Goal: Transaction & Acquisition: Purchase product/service

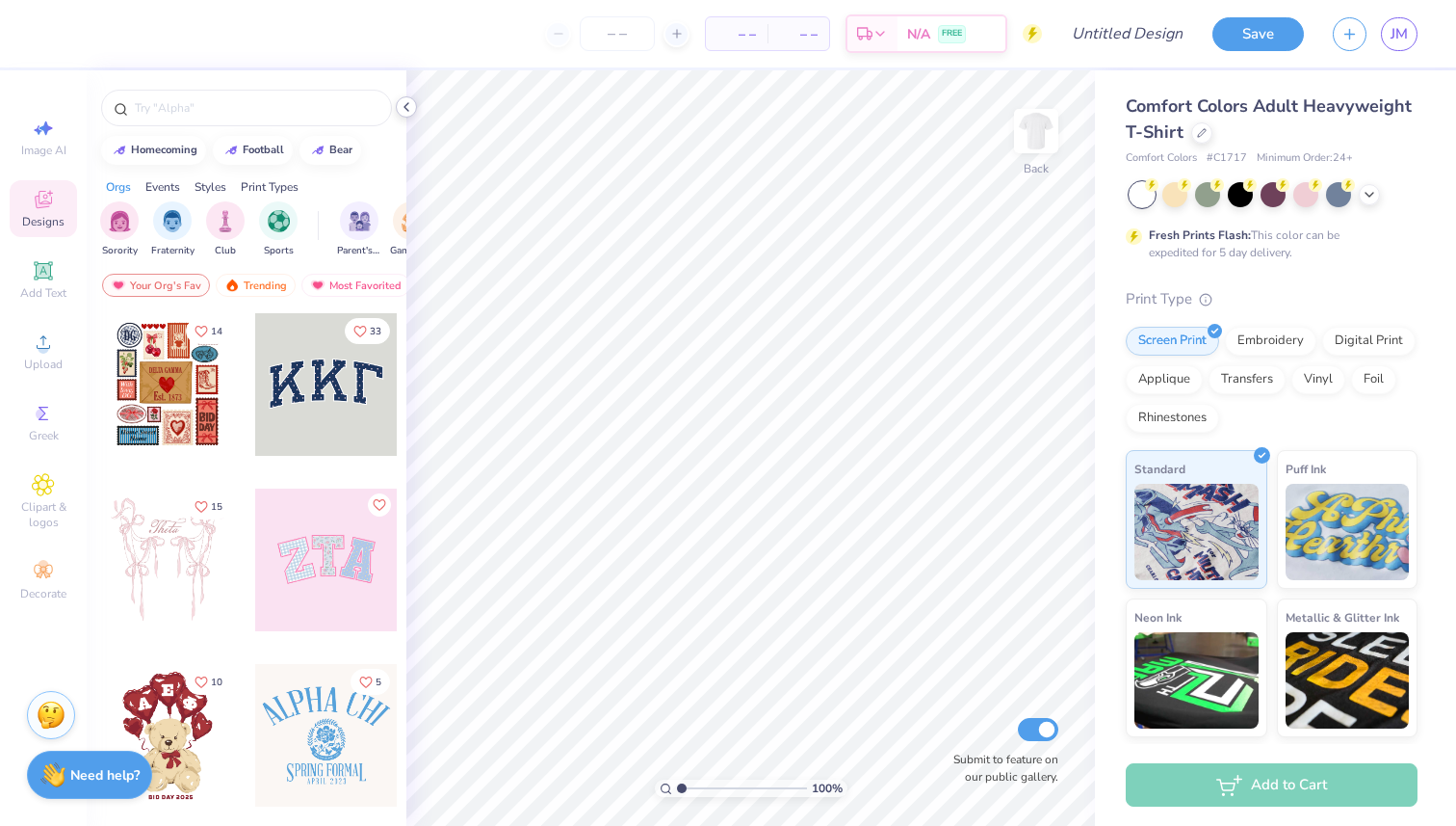
click at [405, 99] on icon at bounding box center [406, 107] width 16 height 16
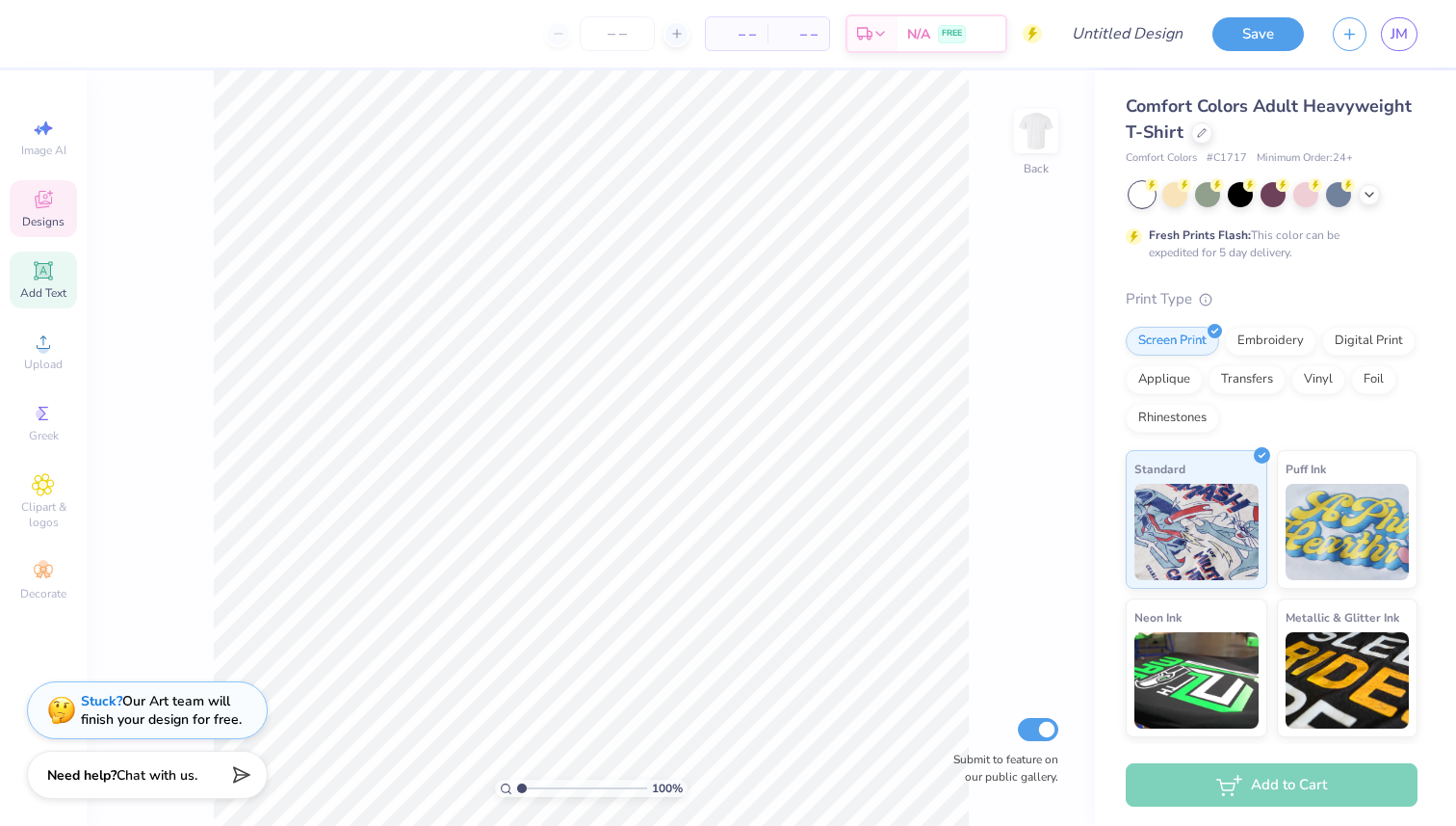
click at [40, 272] on icon at bounding box center [42, 270] width 19 height 19
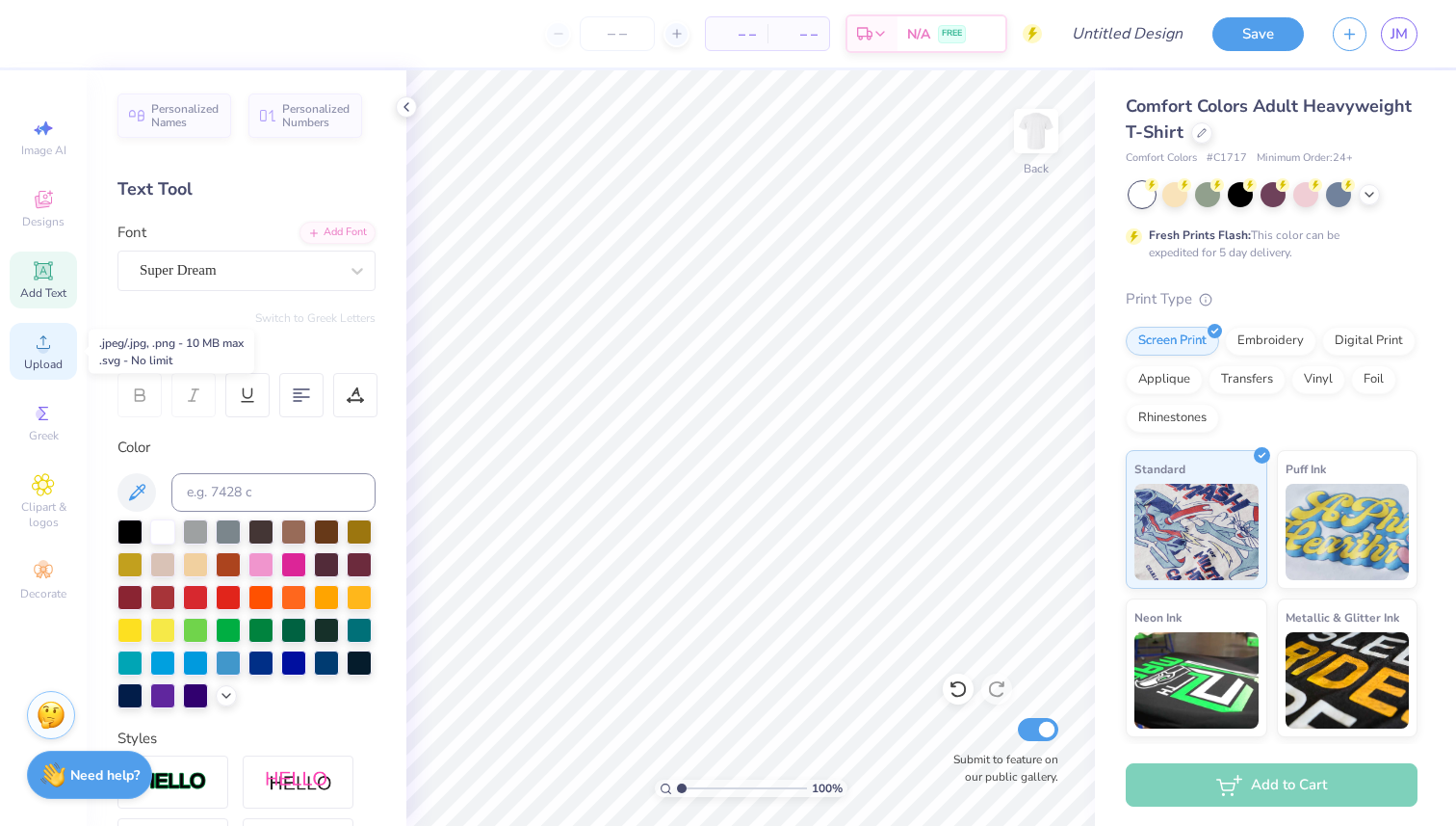
click at [55, 352] on div "Upload" at bounding box center [43, 352] width 68 height 57
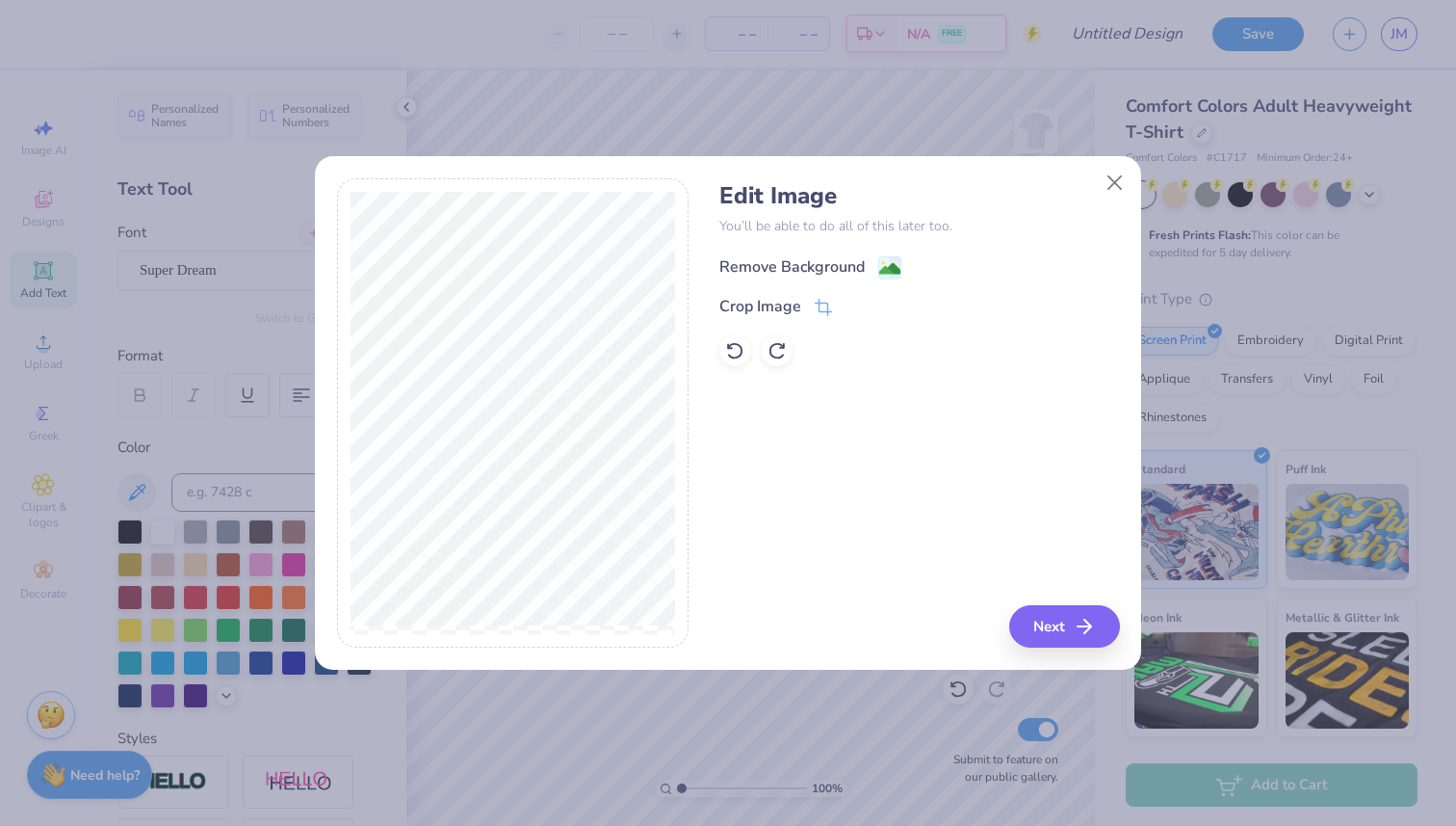
click at [892, 257] on icon at bounding box center [896, 267] width 12 height 21
click at [1060, 630] on button "Next" at bounding box center [1067, 626] width 111 height 42
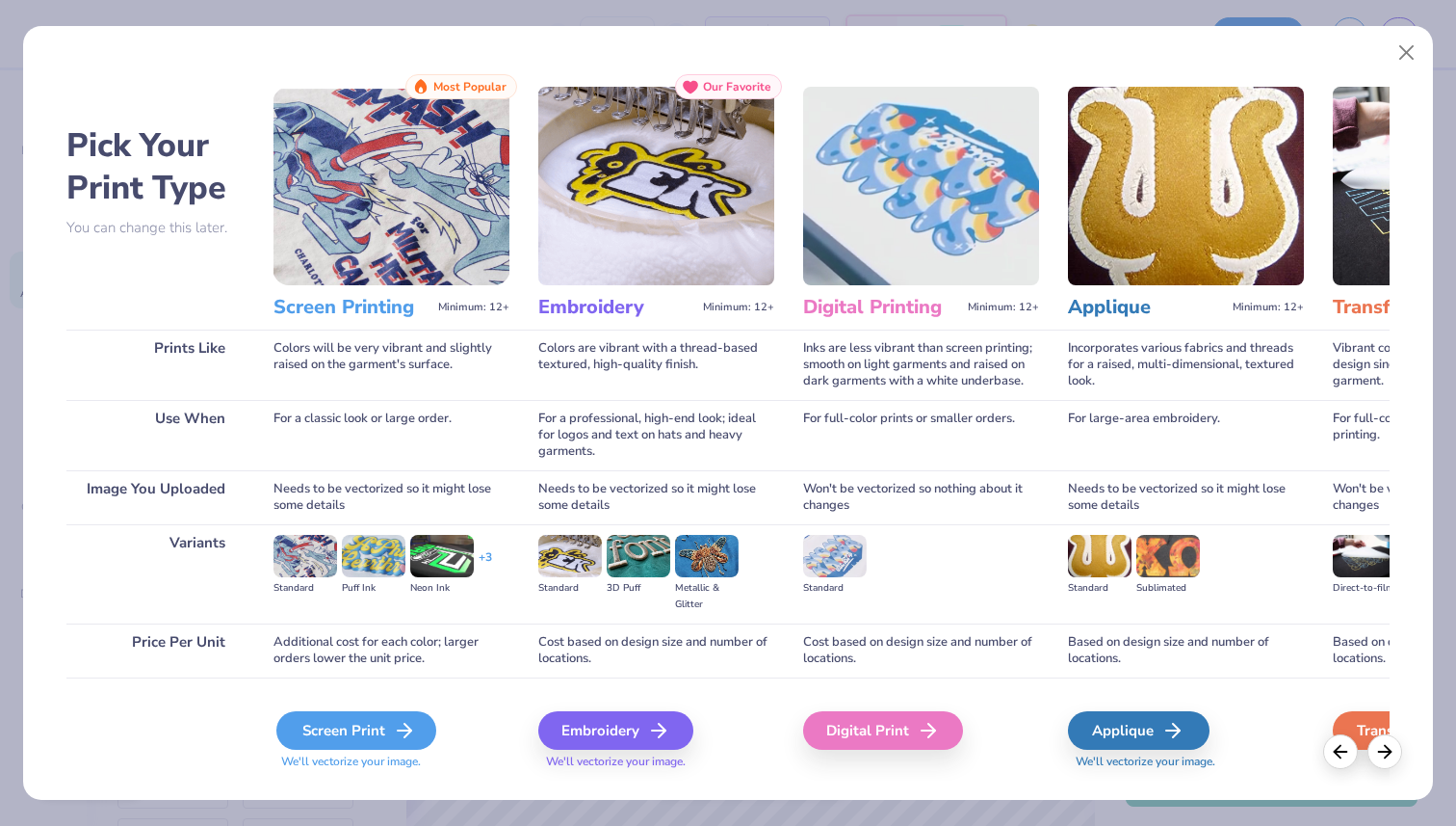
click at [349, 724] on div "Screen Print" at bounding box center [356, 730] width 160 height 38
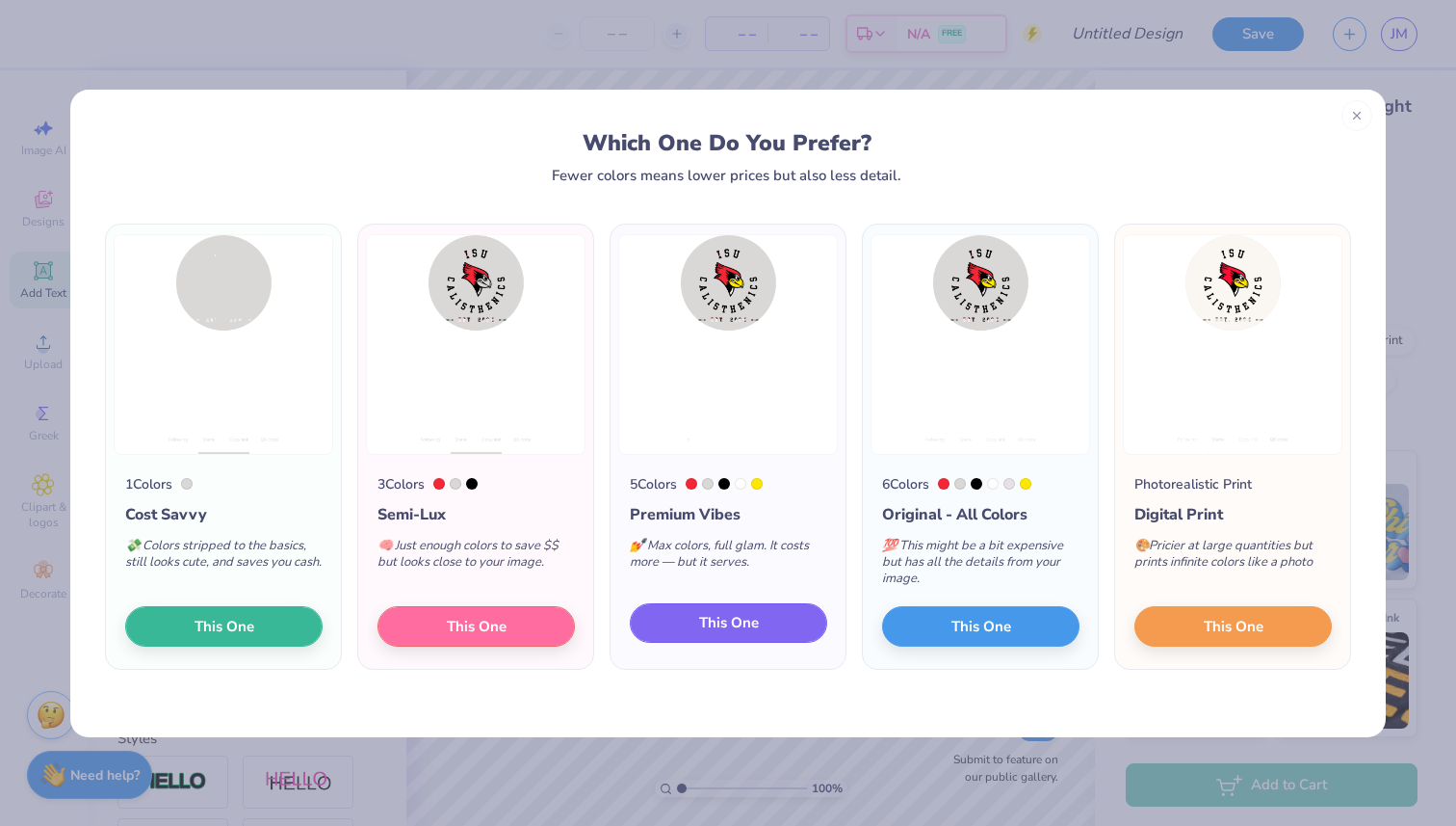
click at [731, 622] on span "This One" at bounding box center [728, 623] width 60 height 23
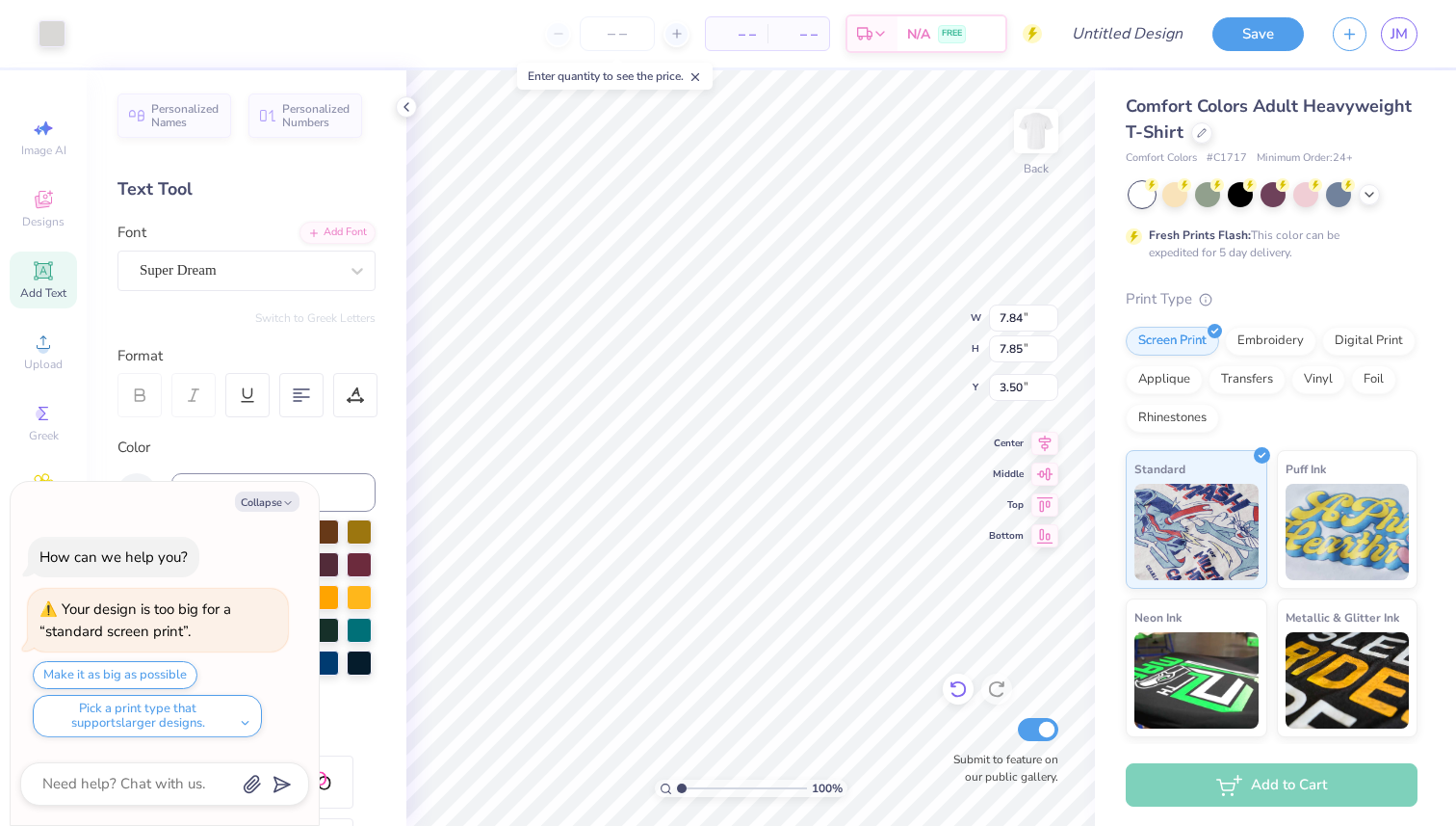
click at [951, 686] on div "100 % Back W 7.84 7.84 " H 7.85 7.85 " Y 3.50 3.50 " Center Middle Top Bottom S…" at bounding box center [750, 448] width 688 height 755
type textarea "x"
type input "5.31"
click at [964, 683] on icon at bounding box center [958, 689] width 20 height 20
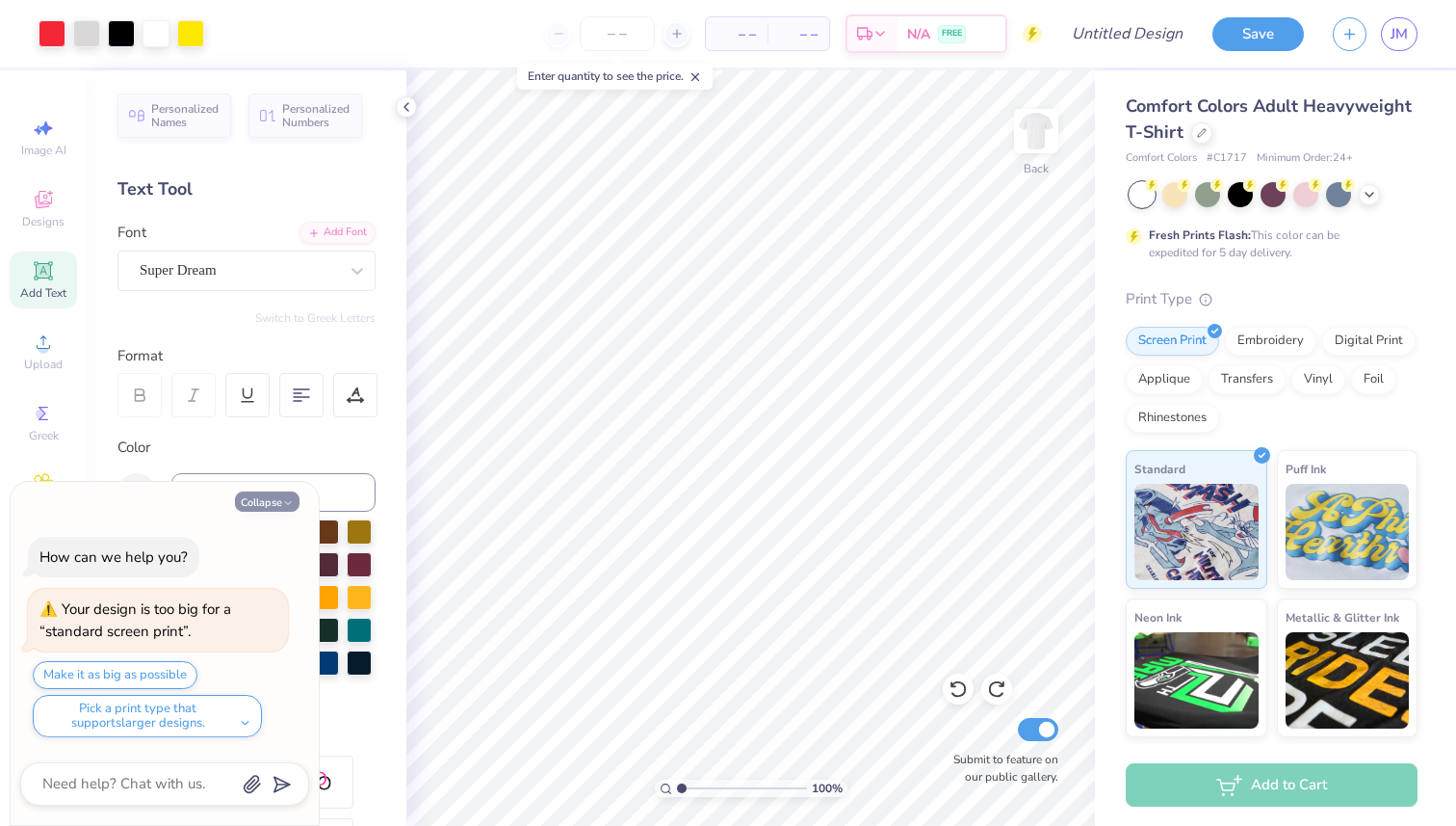
click at [275, 500] on button "Collapse" at bounding box center [267, 501] width 65 height 21
type textarea "x"
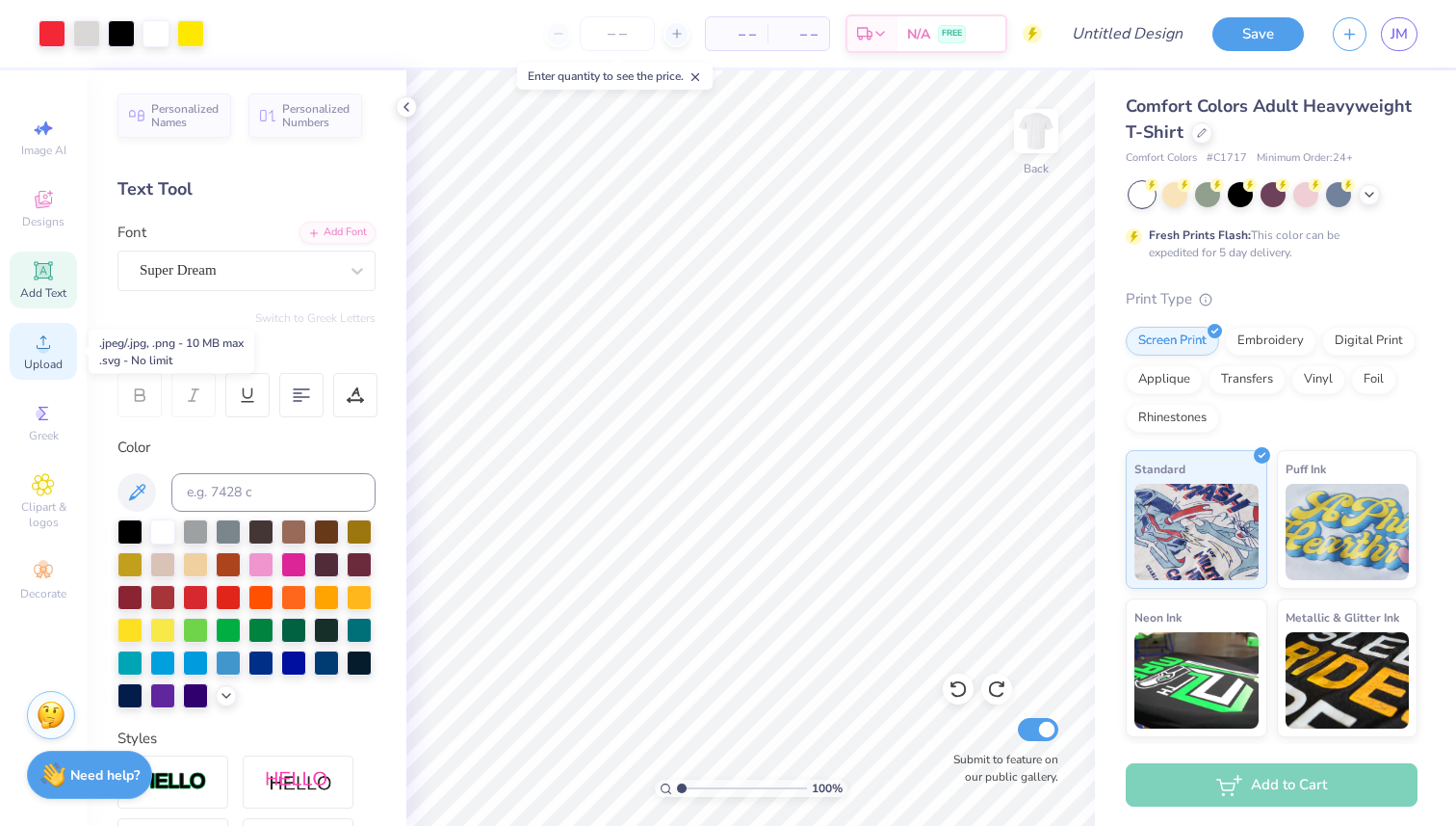
click at [43, 351] on circle at bounding box center [42, 348] width 11 height 11
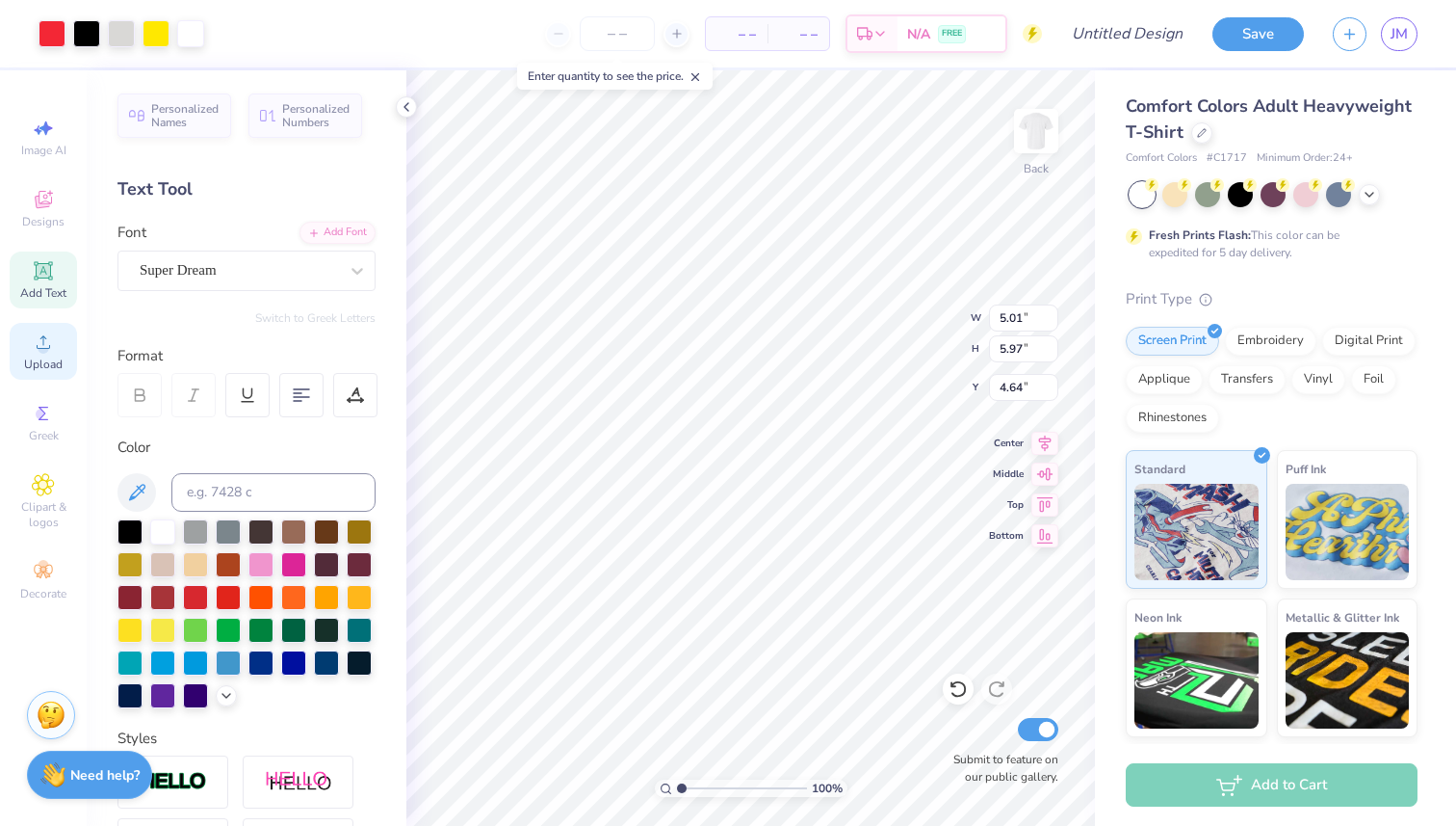
type input "9.01"
type input "10.73"
type input "4.67"
type input "3.00"
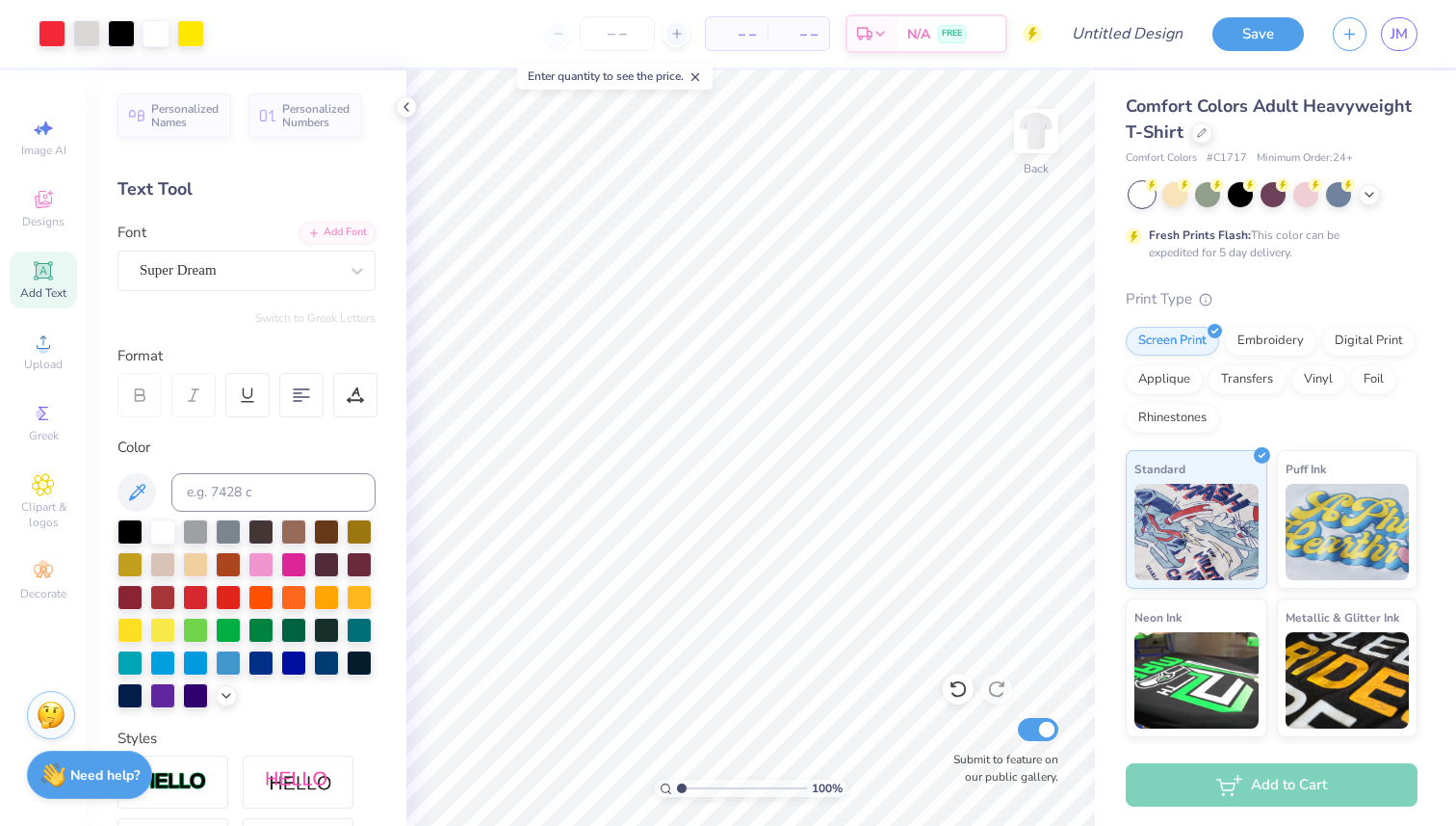
click at [699, 77] on line at bounding box center [695, 78] width 7 height 7
click at [1038, 117] on img at bounding box center [1036, 131] width 77 height 77
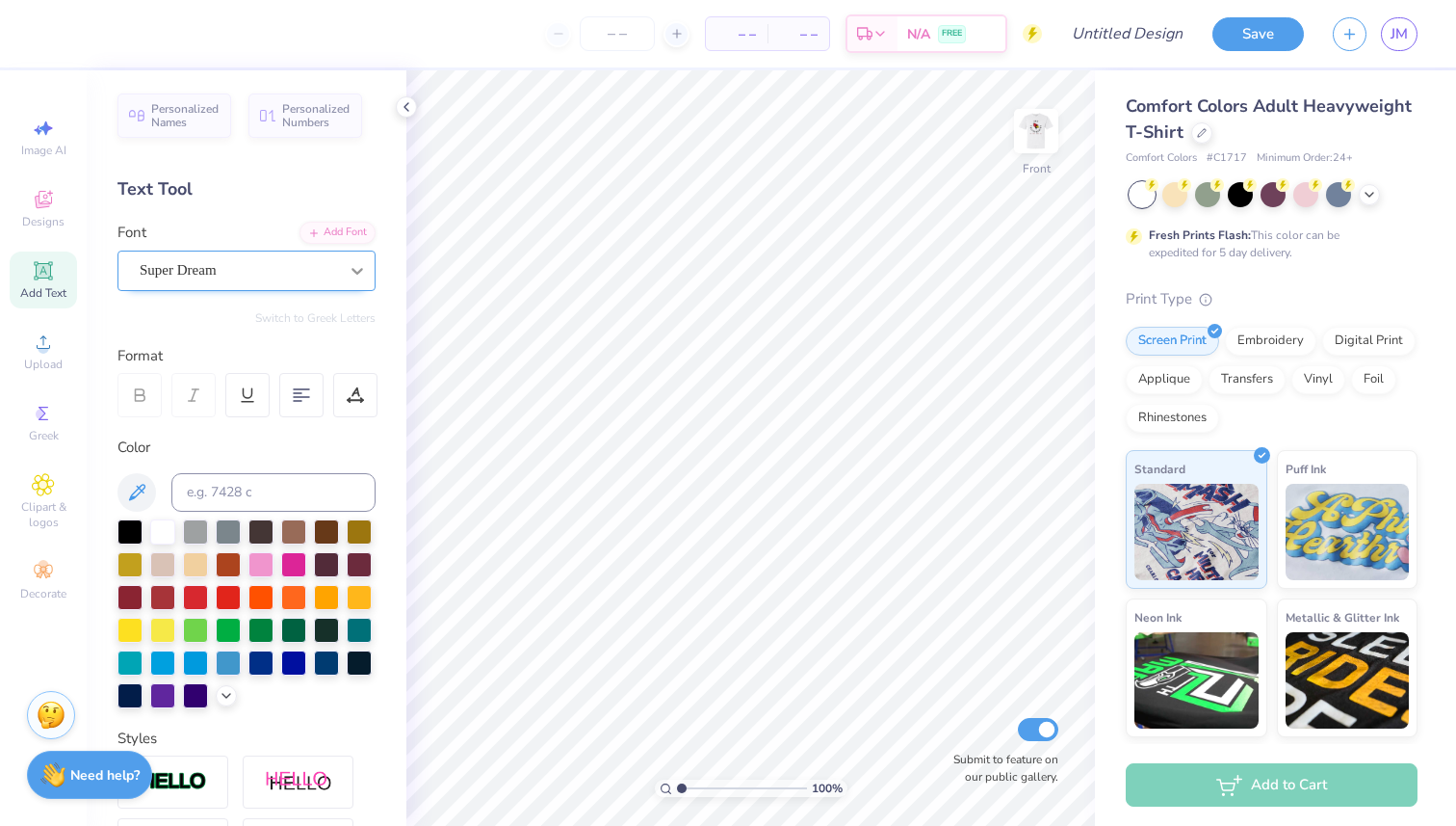
click at [356, 261] on icon at bounding box center [357, 271] width 20 height 20
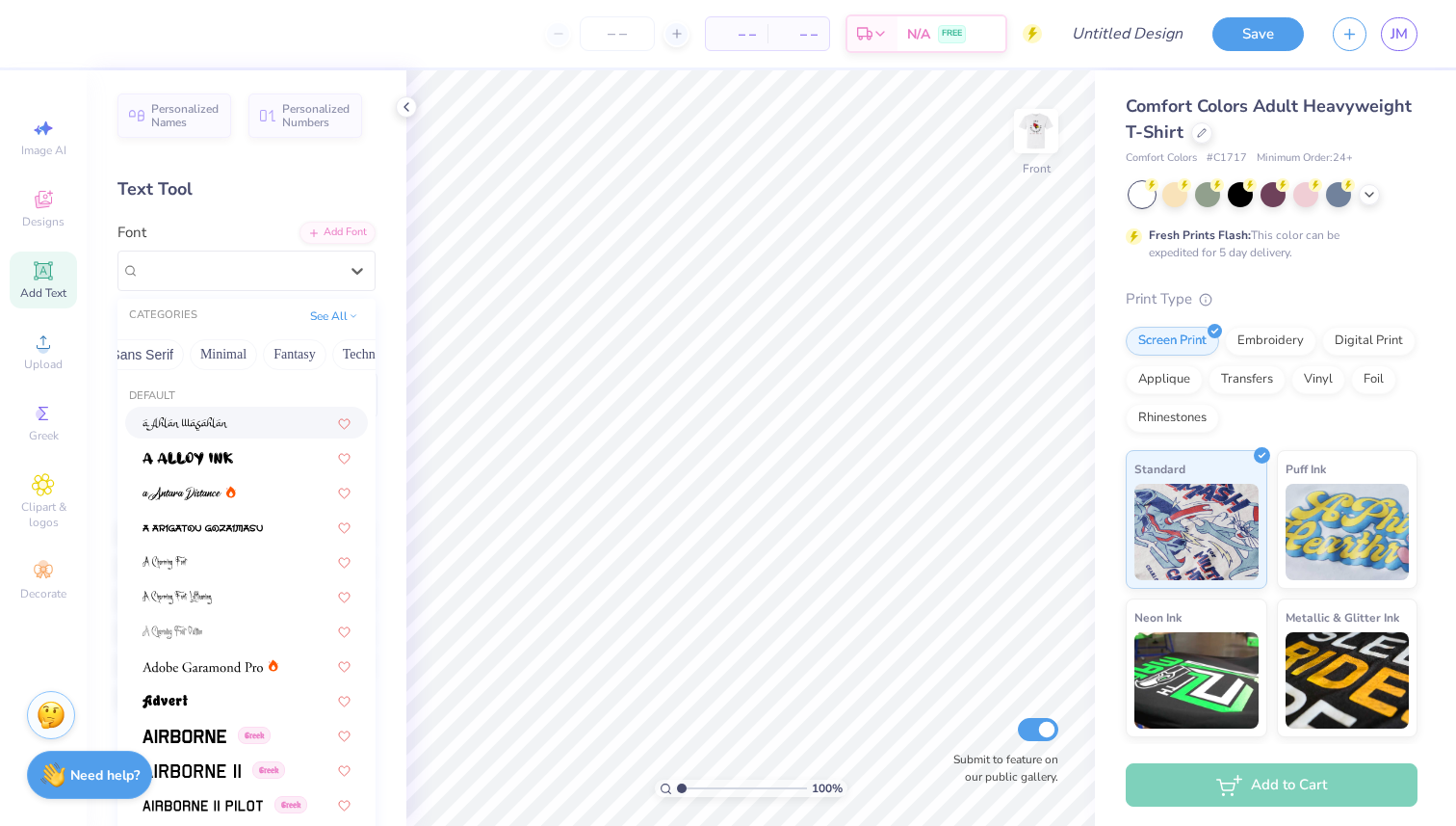
scroll to position [0, 484]
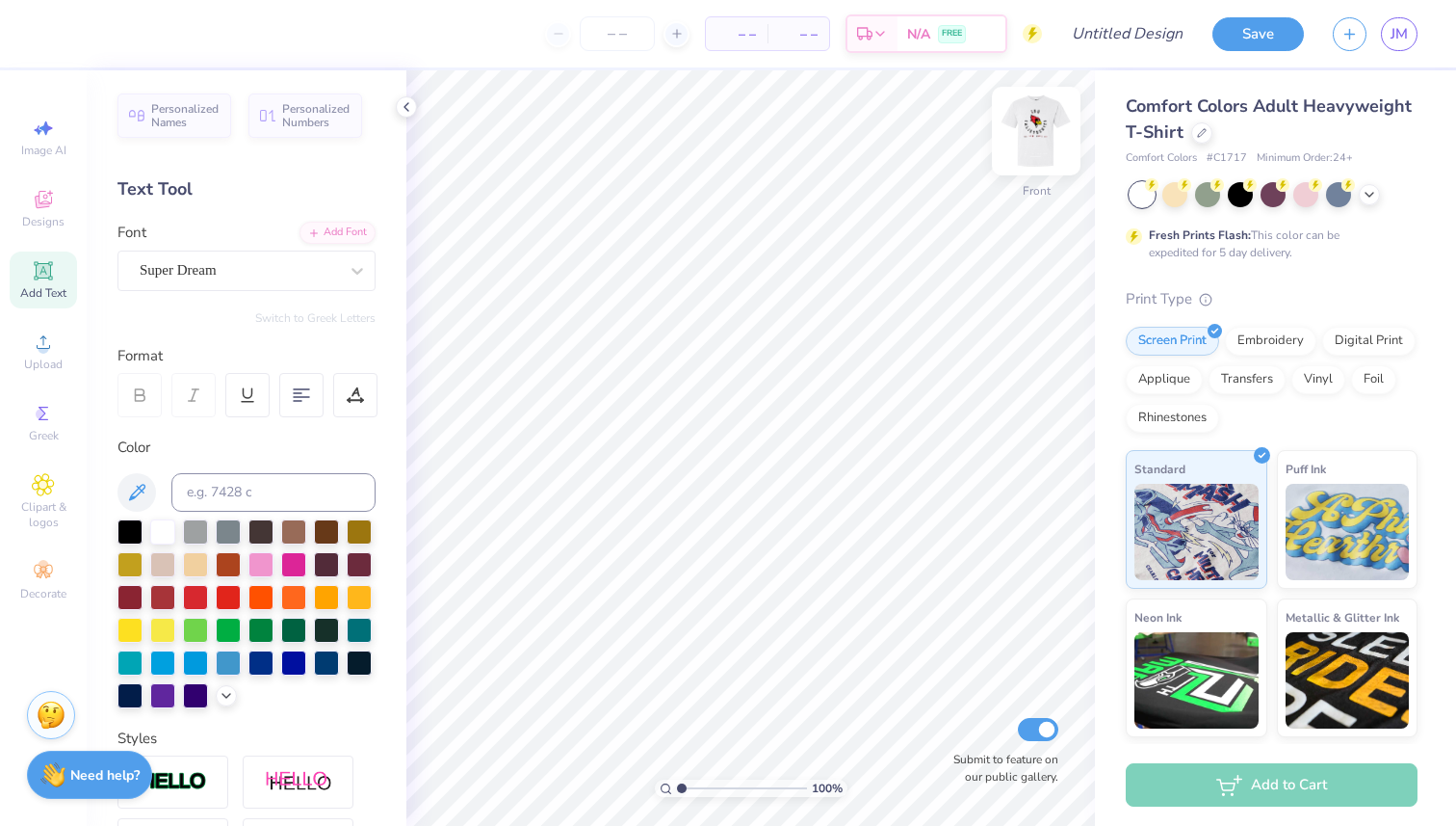
click at [1020, 140] on img at bounding box center [1036, 131] width 77 height 77
click at [1029, 137] on img at bounding box center [1036, 131] width 77 height 77
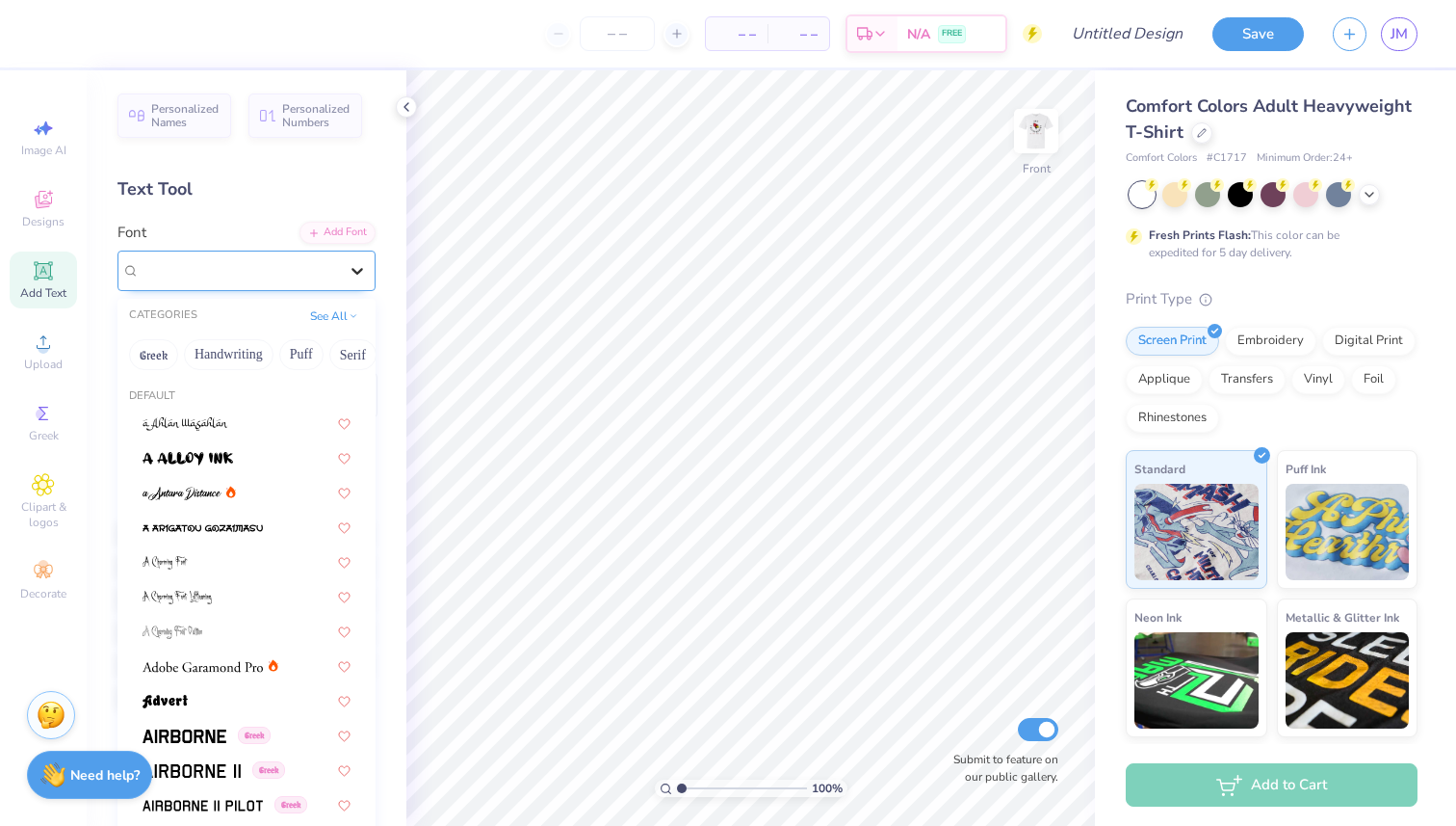
click at [347, 271] on div at bounding box center [356, 270] width 34 height 34
click at [226, 352] on button "Handwriting" at bounding box center [228, 354] width 89 height 30
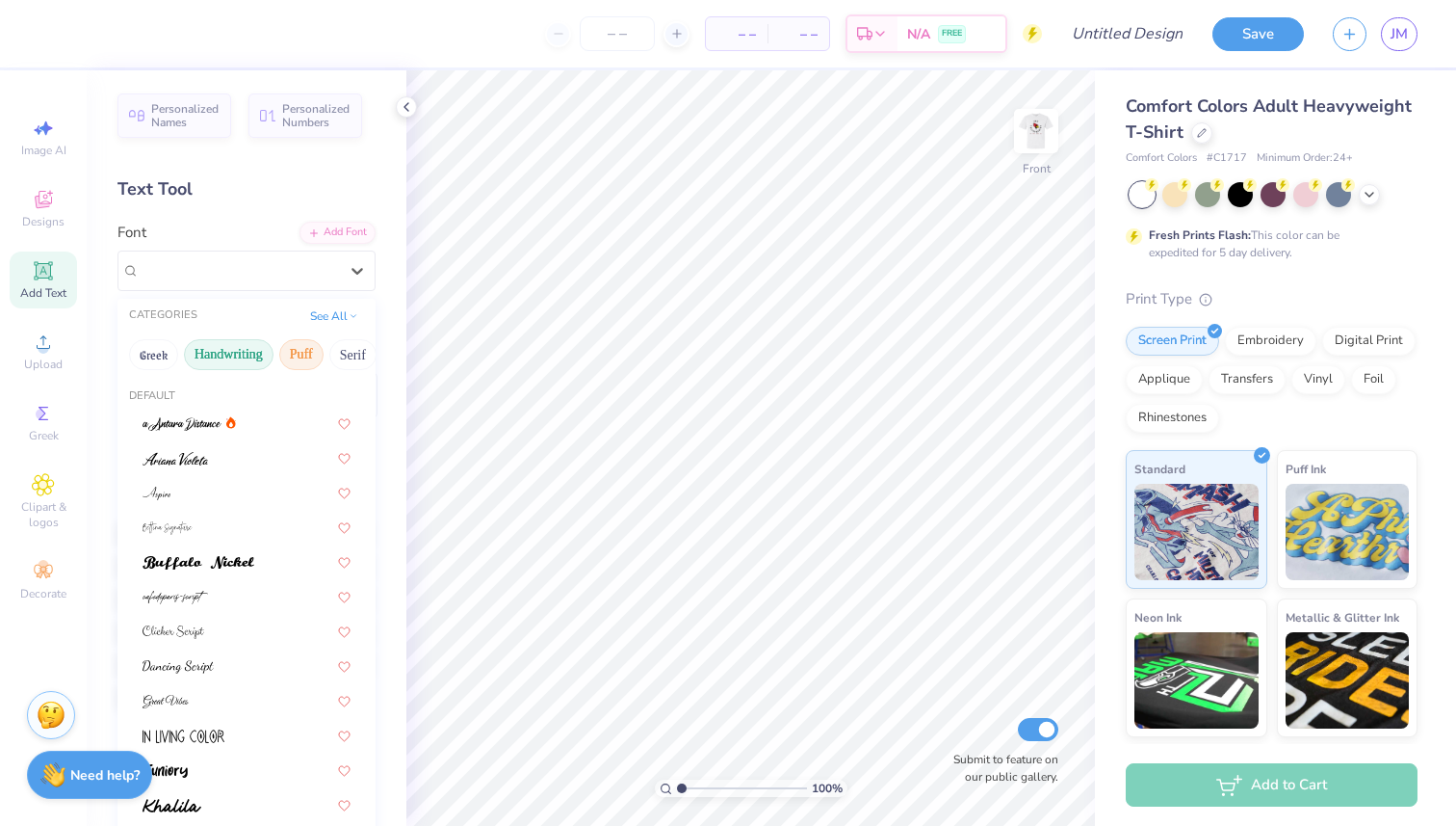
click at [297, 349] on button "Puff" at bounding box center [301, 354] width 44 height 30
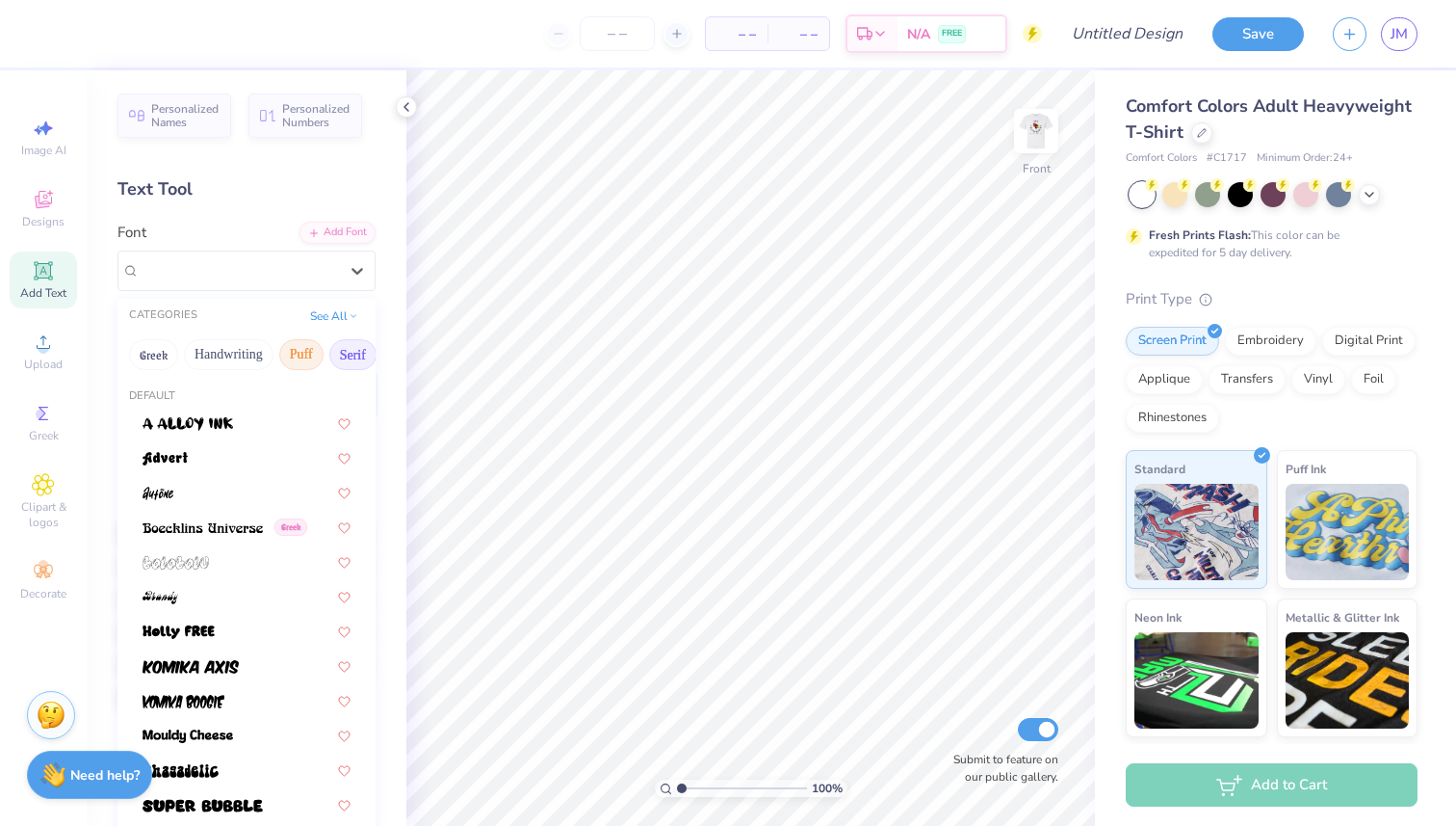
click at [343, 357] on button "Serif" at bounding box center [353, 354] width 47 height 30
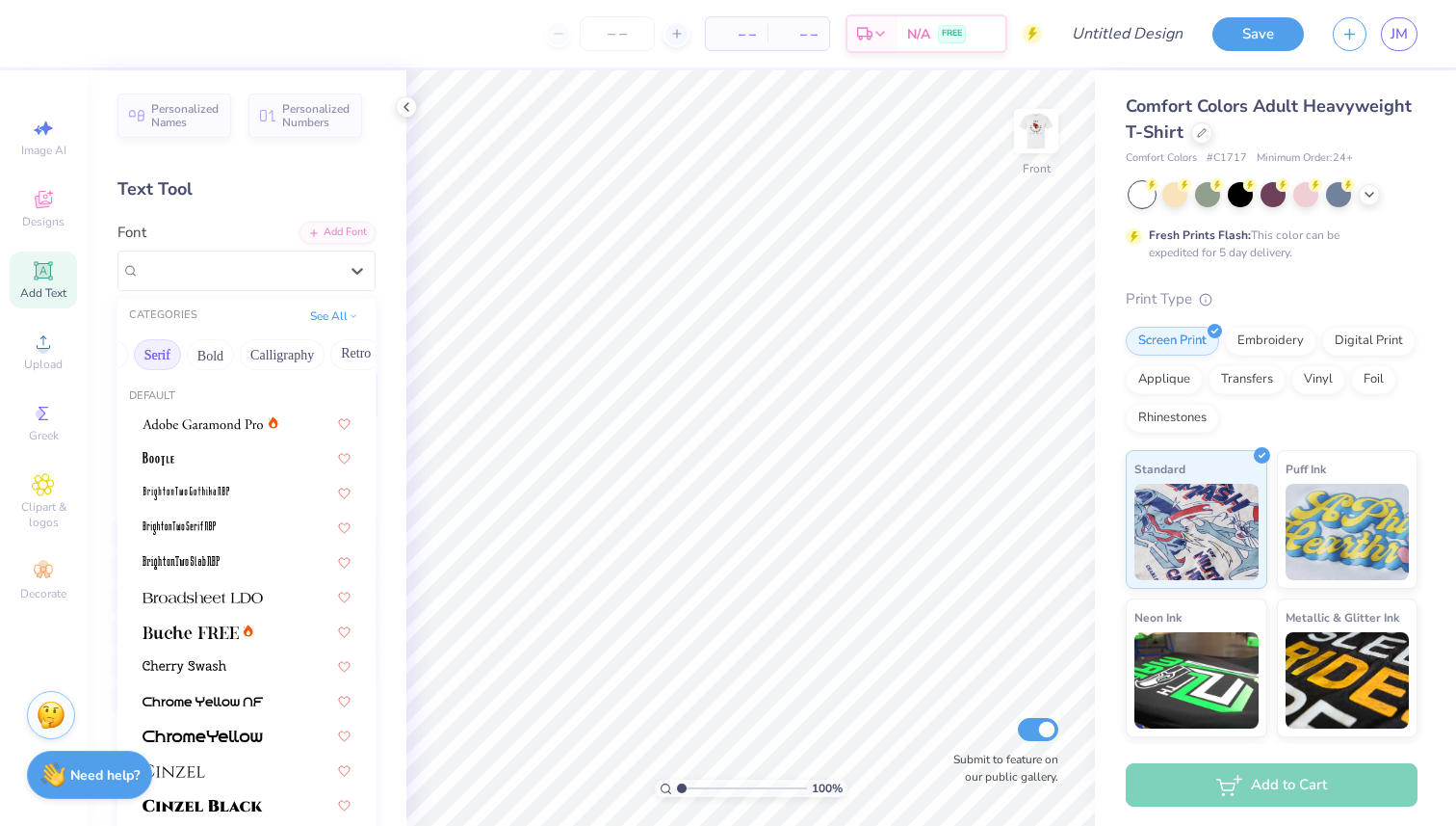
scroll to position [0, 212]
click at [202, 360] on button "Bold" at bounding box center [194, 354] width 47 height 30
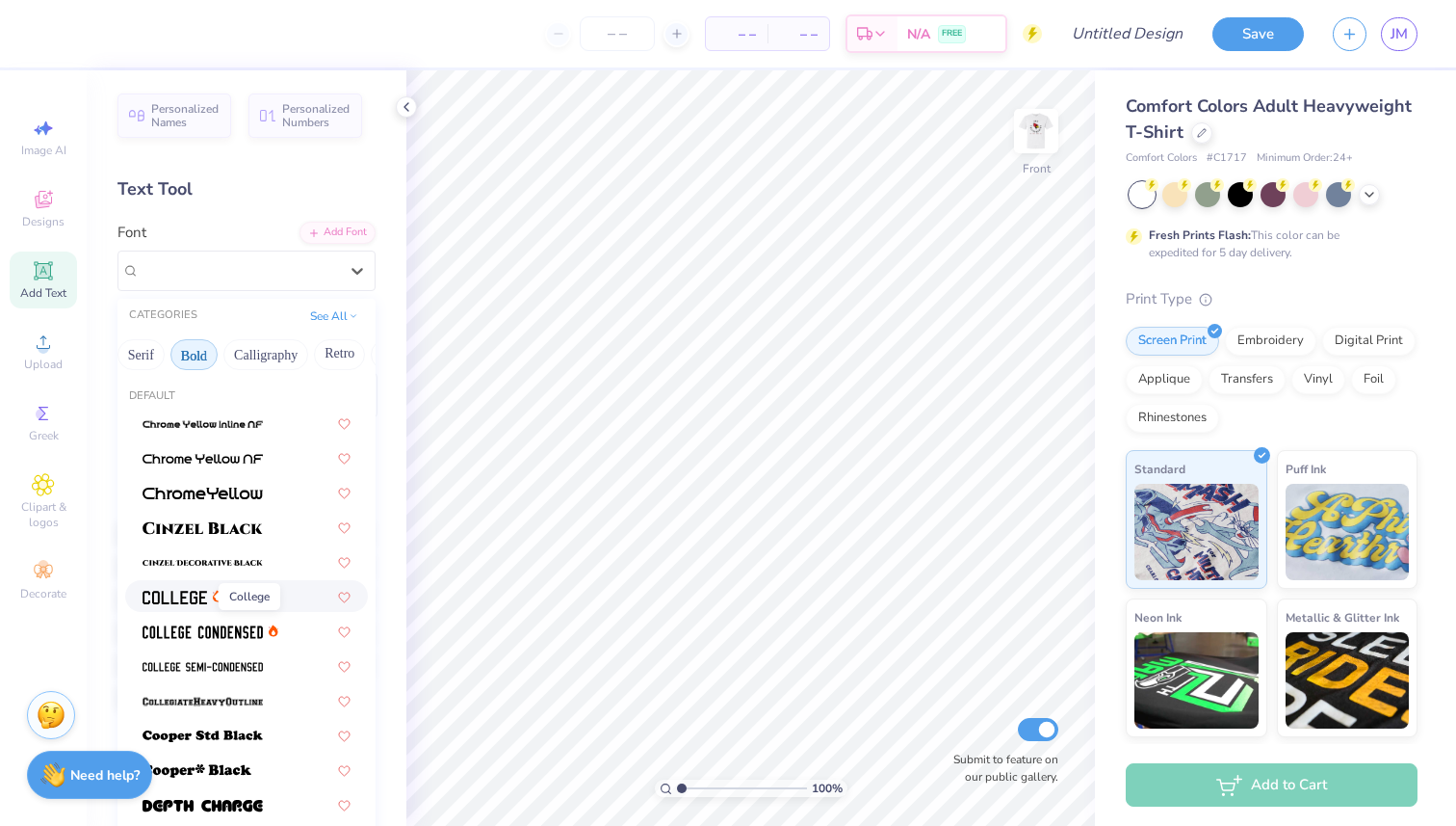
click at [187, 594] on img at bounding box center [175, 597] width 65 height 14
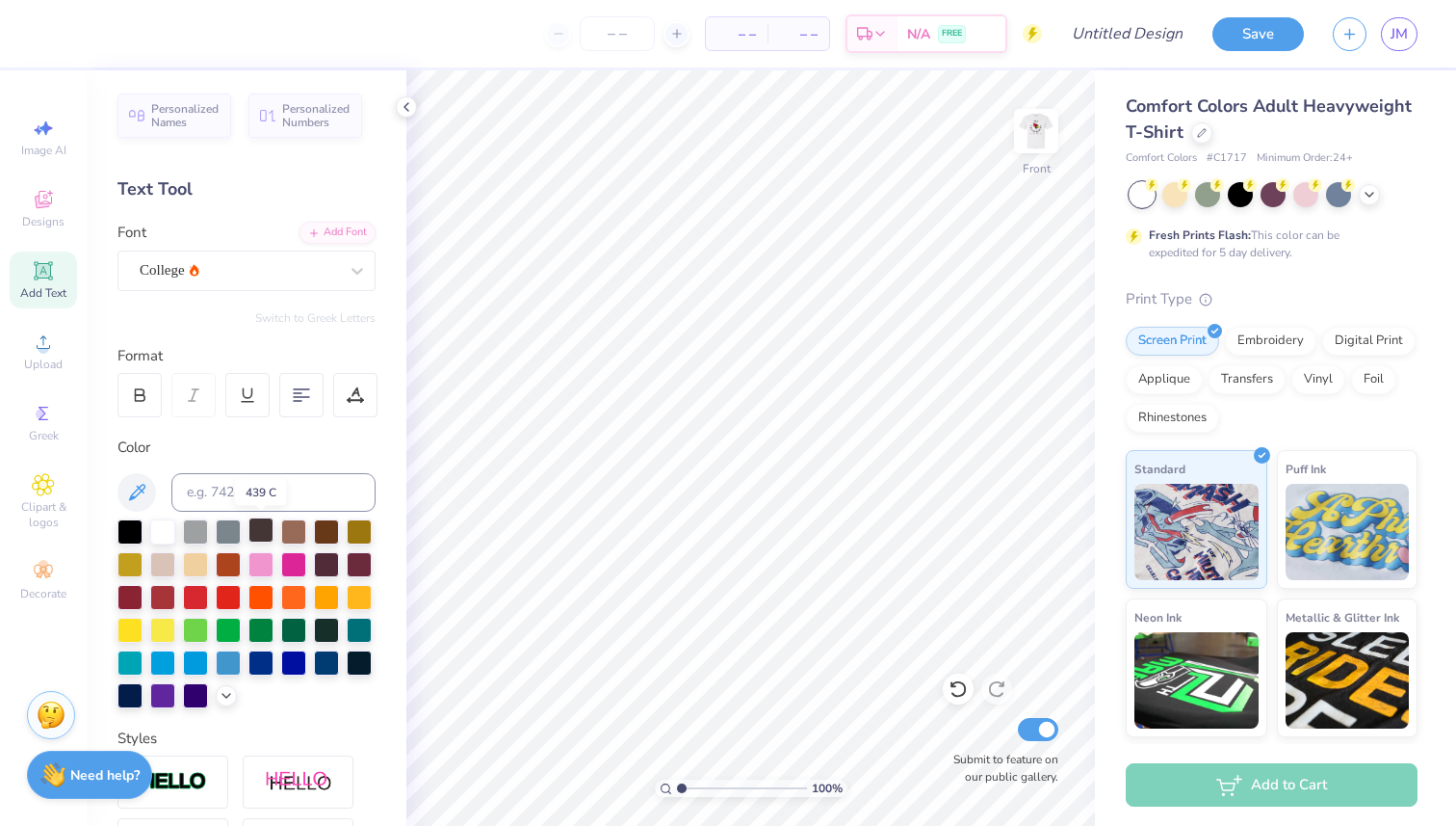
click at [259, 534] on div at bounding box center [261, 530] width 26 height 26
click at [132, 698] on div at bounding box center [131, 694] width 26 height 26
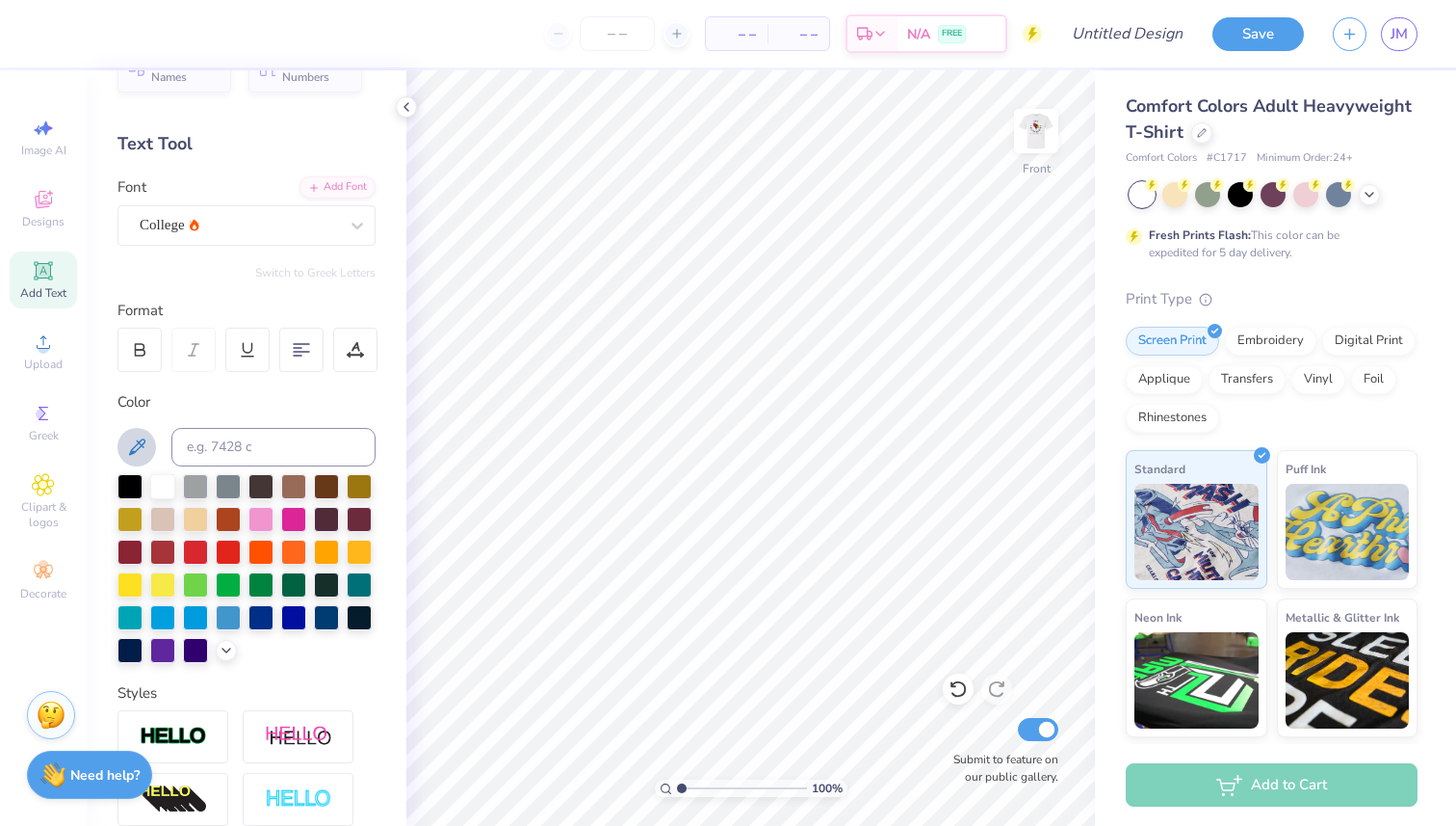
scroll to position [0, 0]
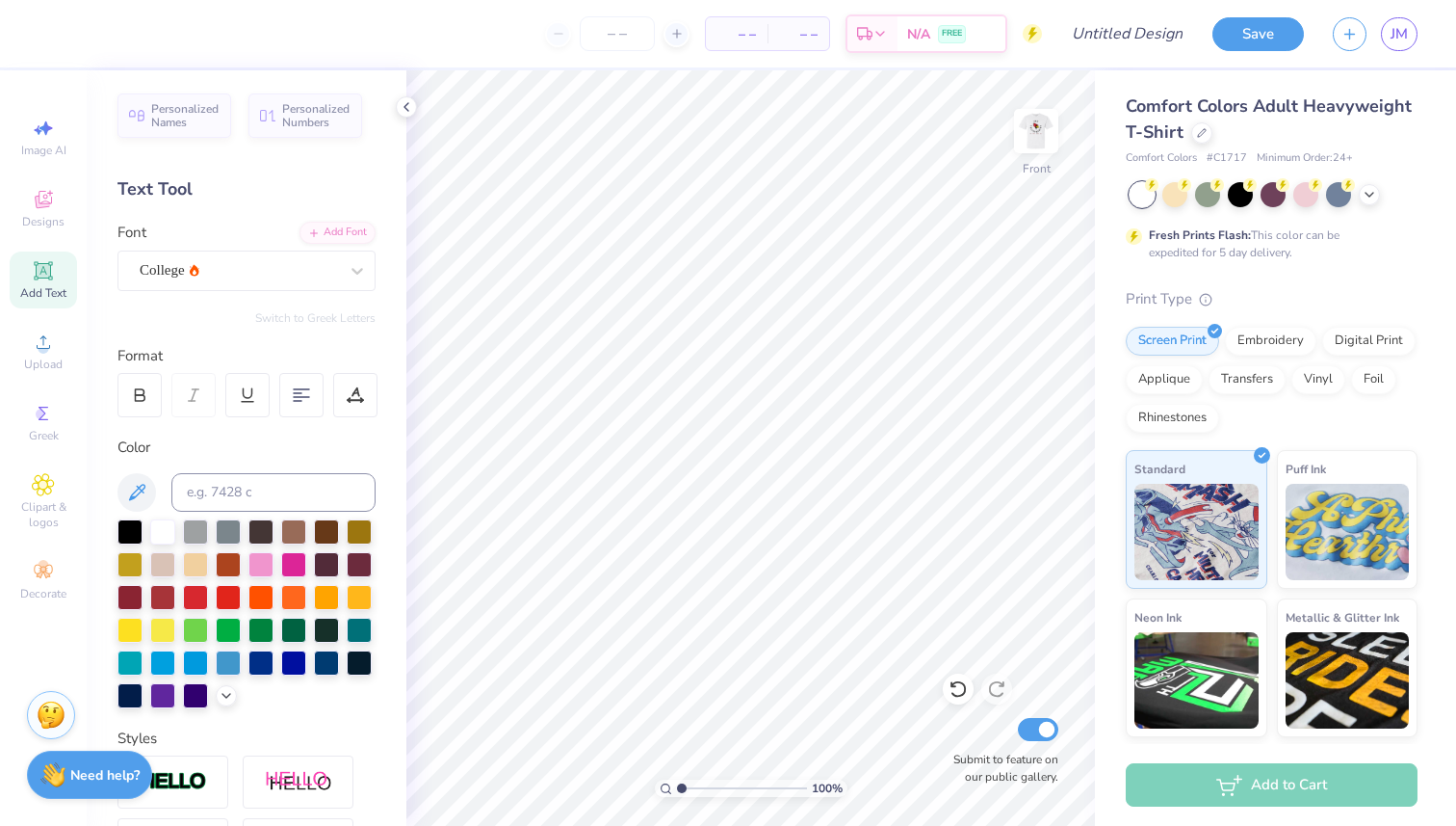
click at [45, 283] on div "Add Text" at bounding box center [43, 280] width 68 height 57
click at [351, 264] on icon at bounding box center [357, 271] width 20 height 20
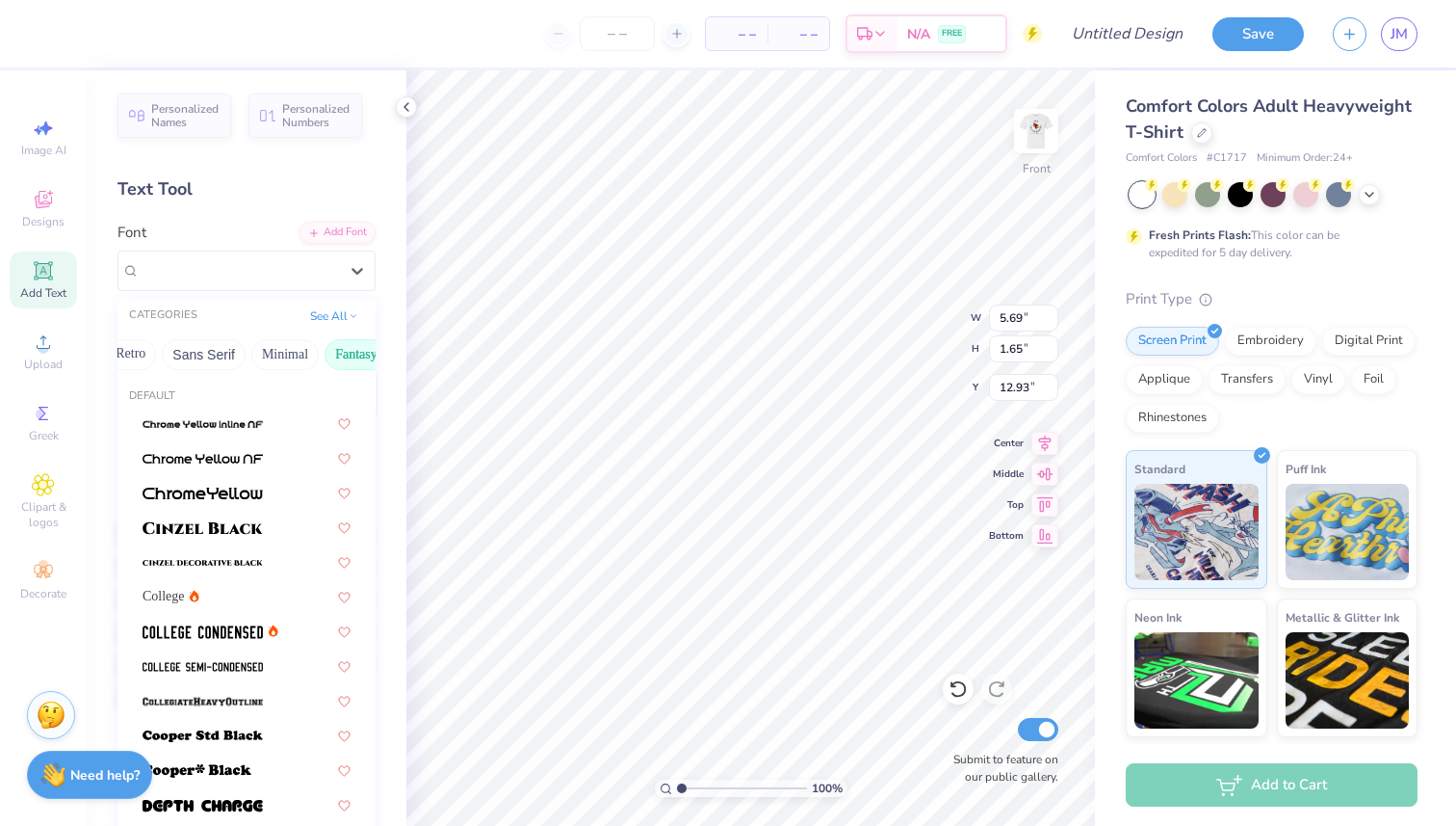
scroll to position [0, 401]
click at [160, 359] on button "Retro" at bounding box center [151, 354] width 51 height 30
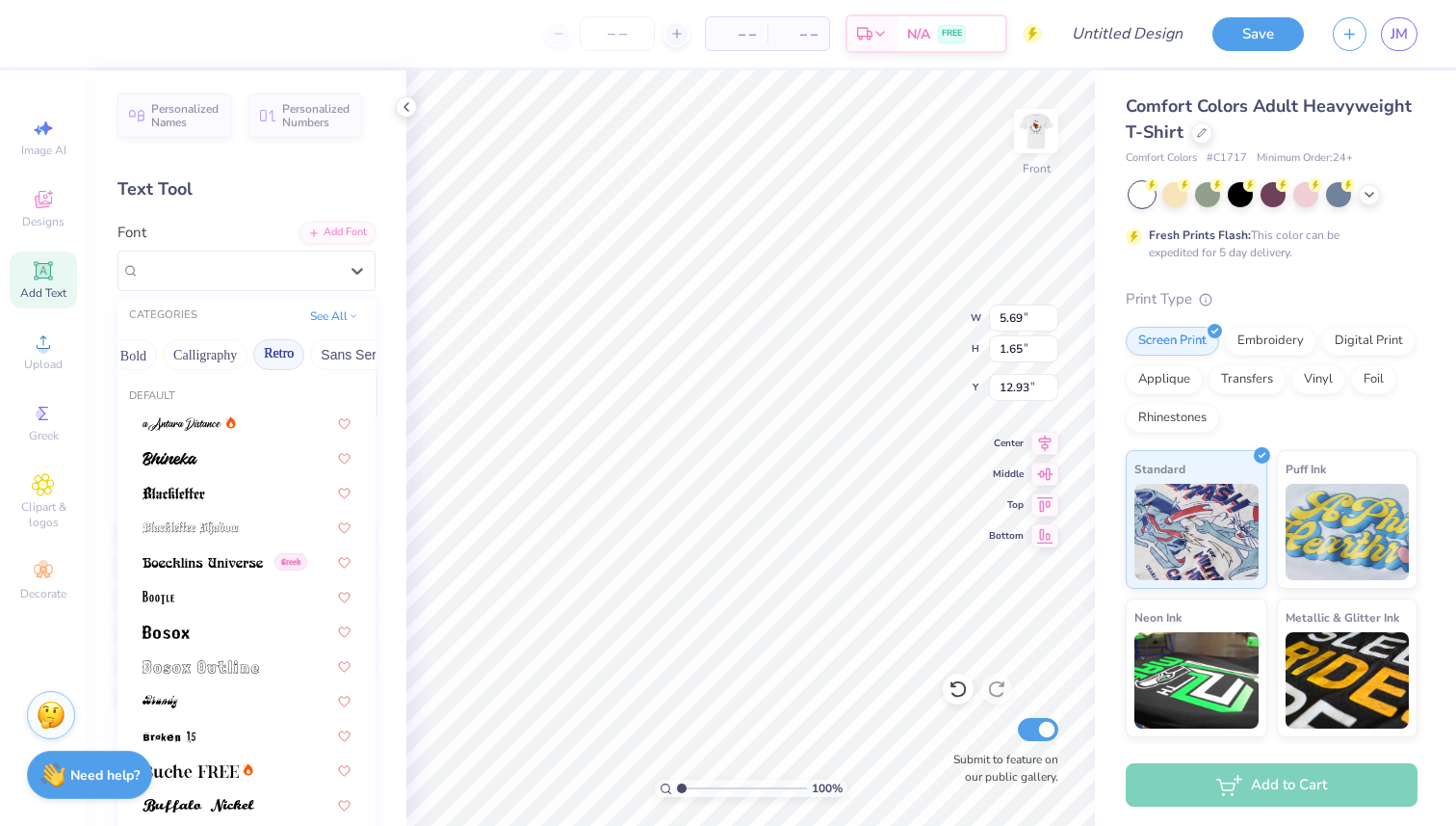
scroll to position [0, 271]
click at [154, 355] on button "Bold" at bounding box center [135, 354] width 47 height 30
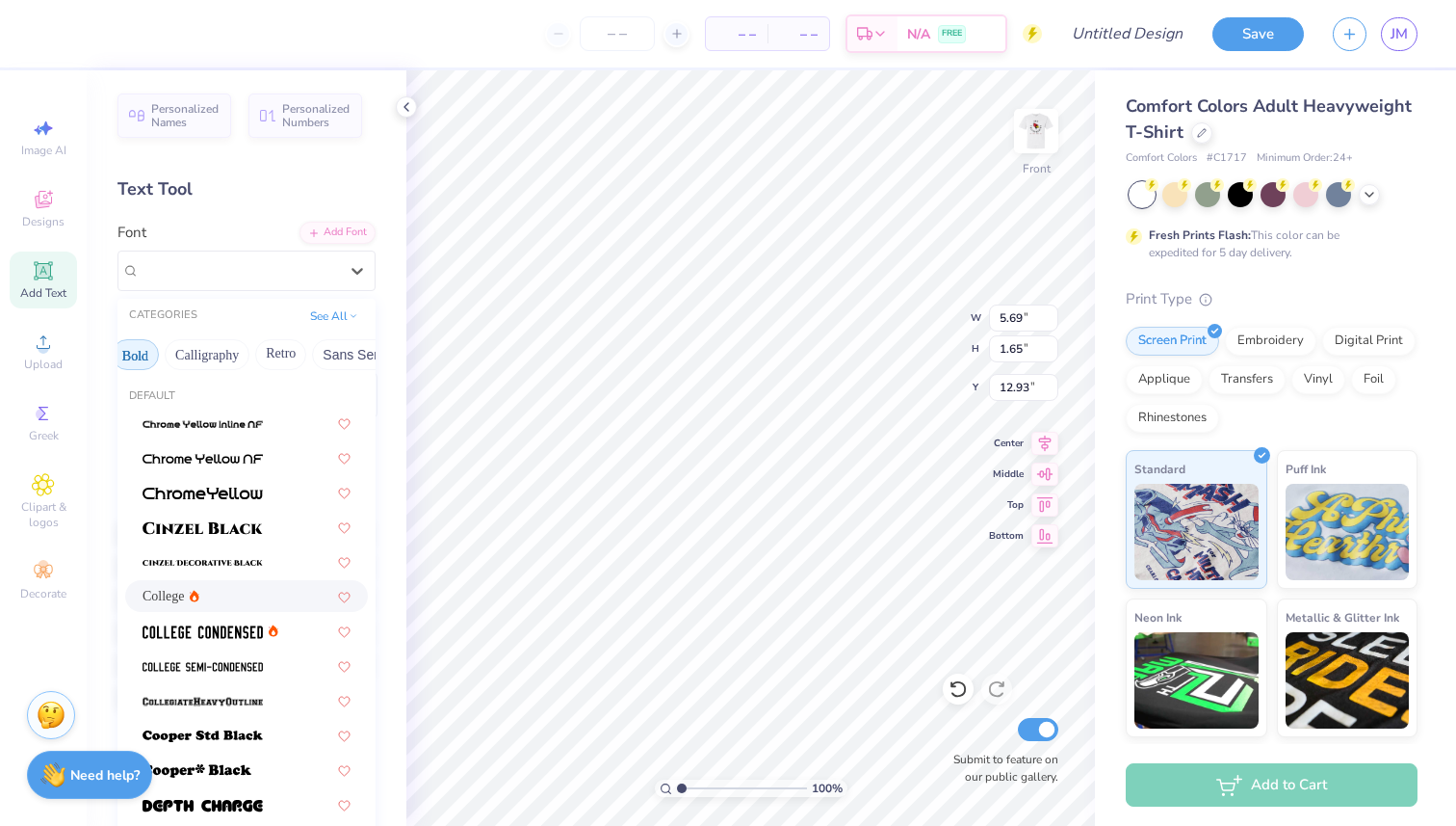
click at [191, 595] on div "College" at bounding box center [171, 596] width 57 height 21
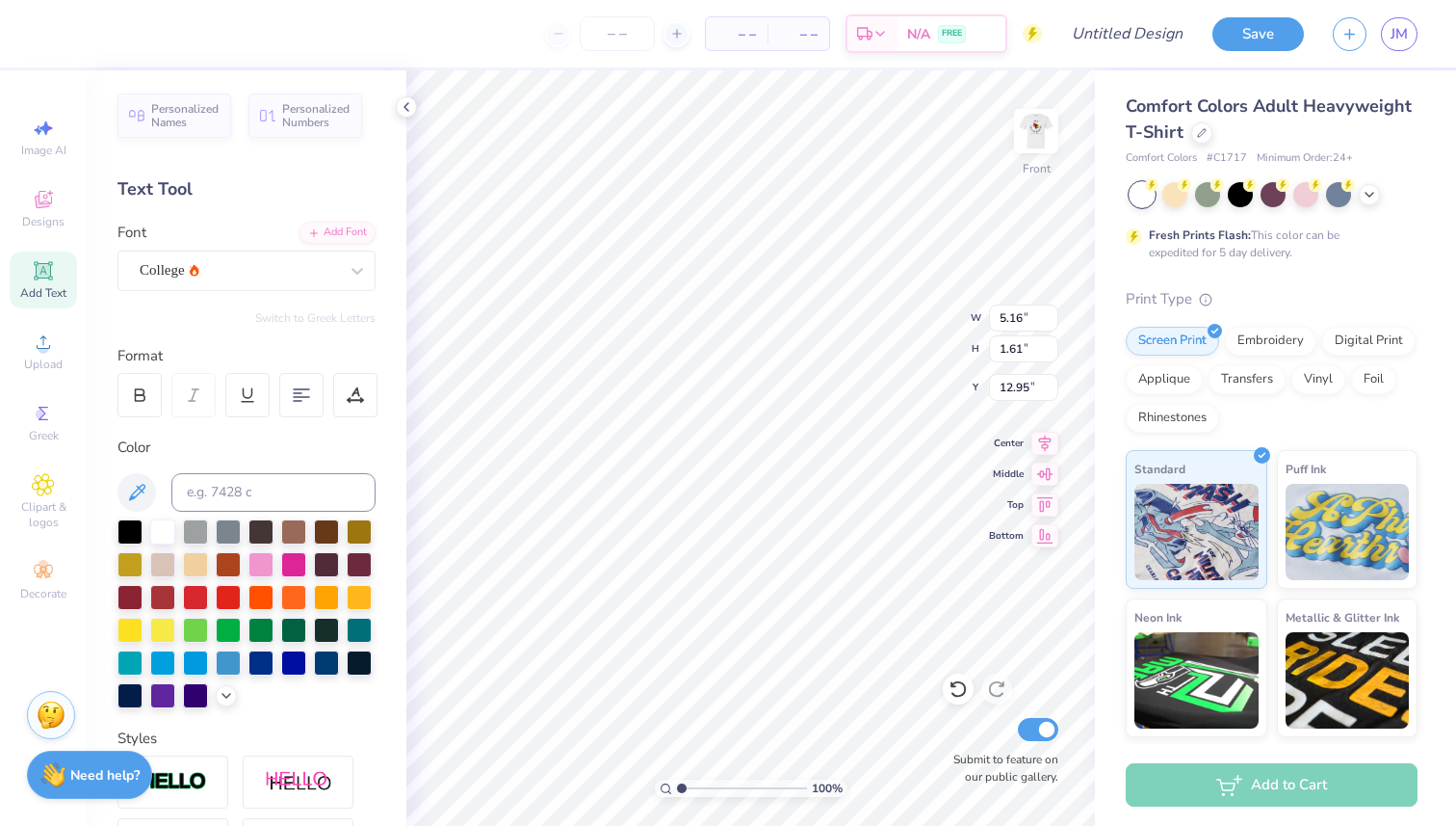
type input "5.16"
type input "1.61"
type input "12.95"
click at [125, 529] on div at bounding box center [131, 530] width 26 height 26
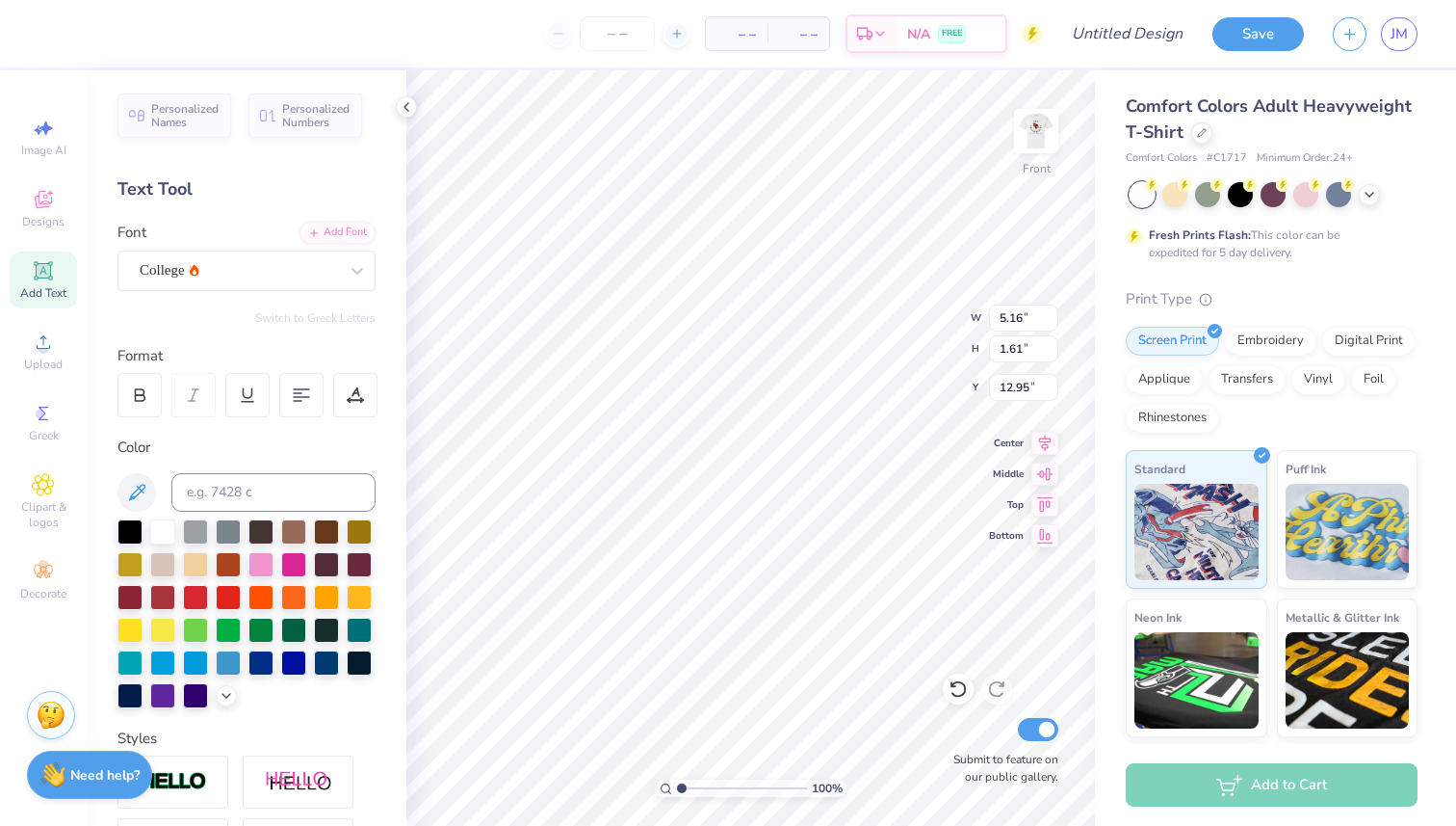
type textarea "S"
type textarea "r"
type textarea "s"
type textarea "STREETLIFTING SETS AND REPS FREESTYLE SKILLS"
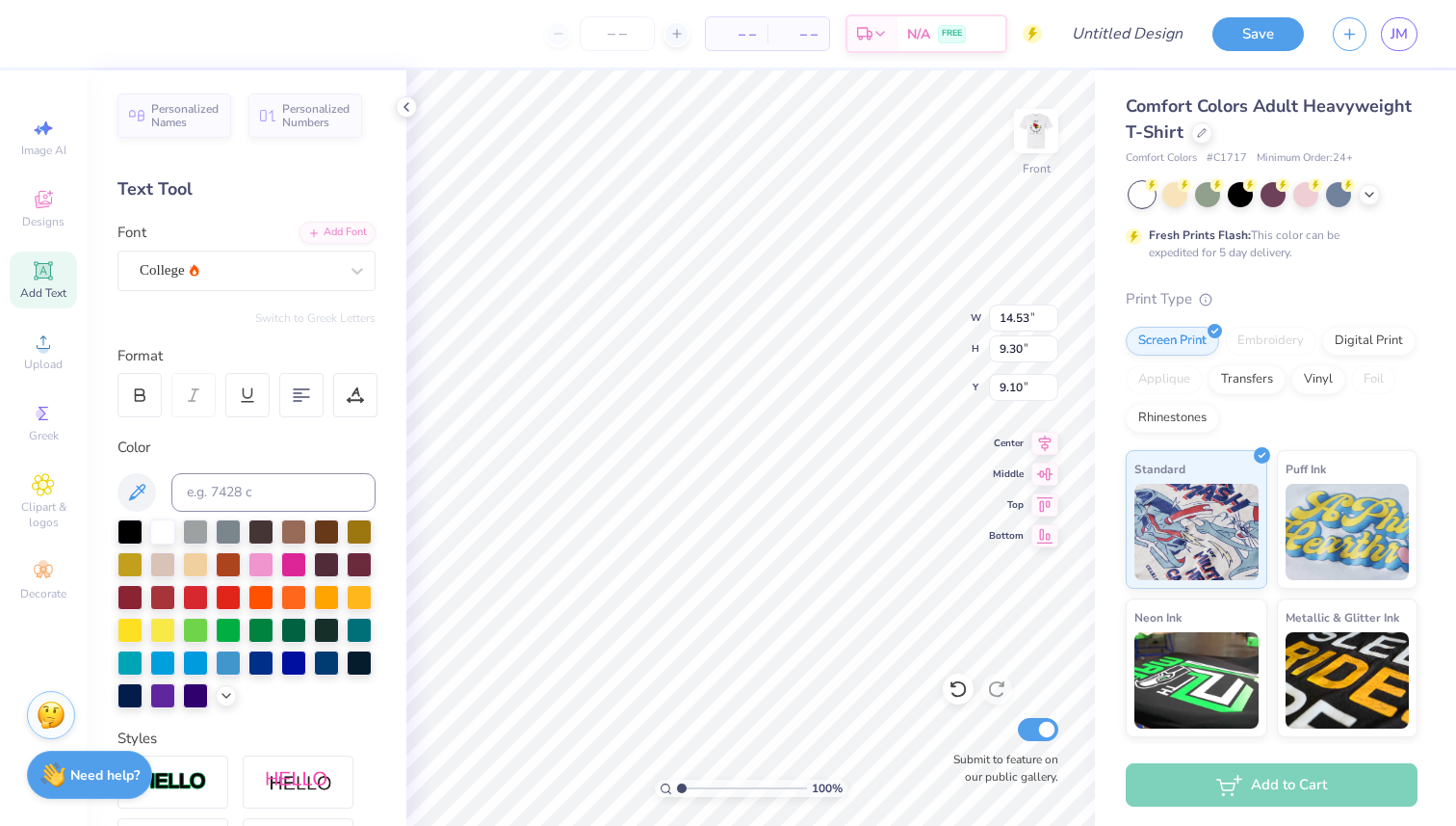
scroll to position [6, 1]
click at [295, 407] on div at bounding box center [301, 395] width 44 height 44
click at [361, 402] on icon at bounding box center [362, 401] width 2 height 2
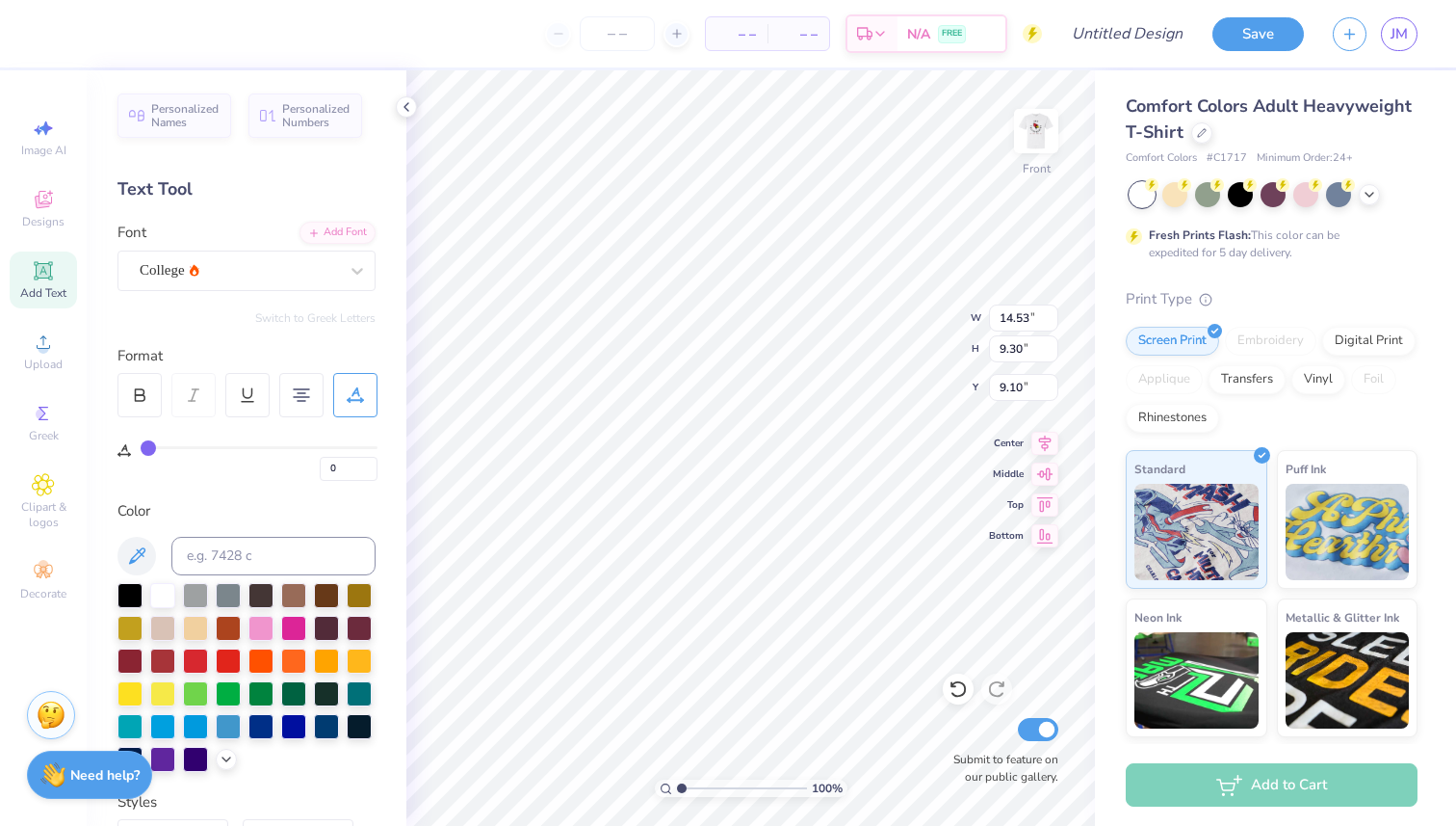
type input "2"
type input "3"
type input "5"
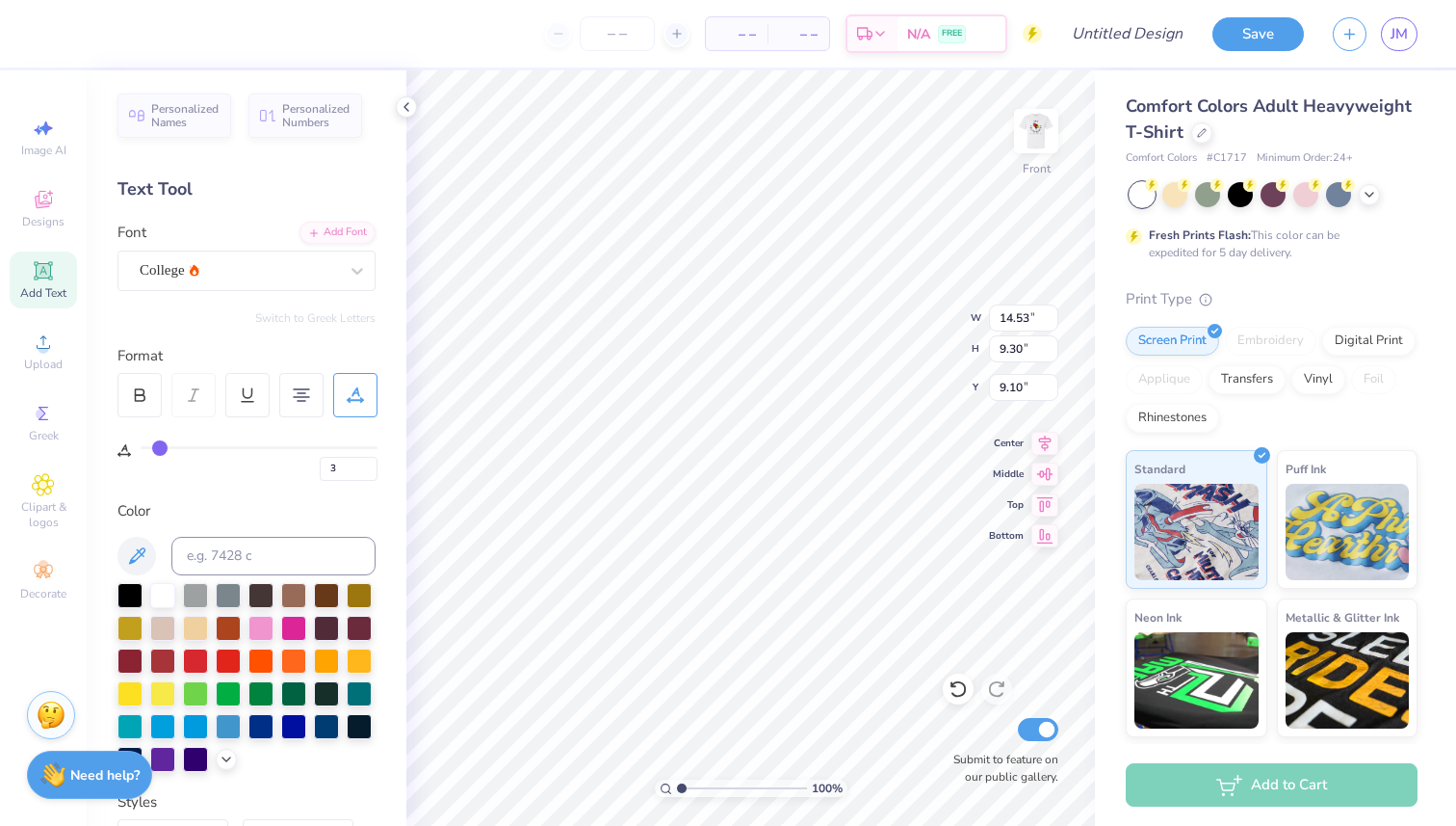
type input "5"
type input "7"
type input "8"
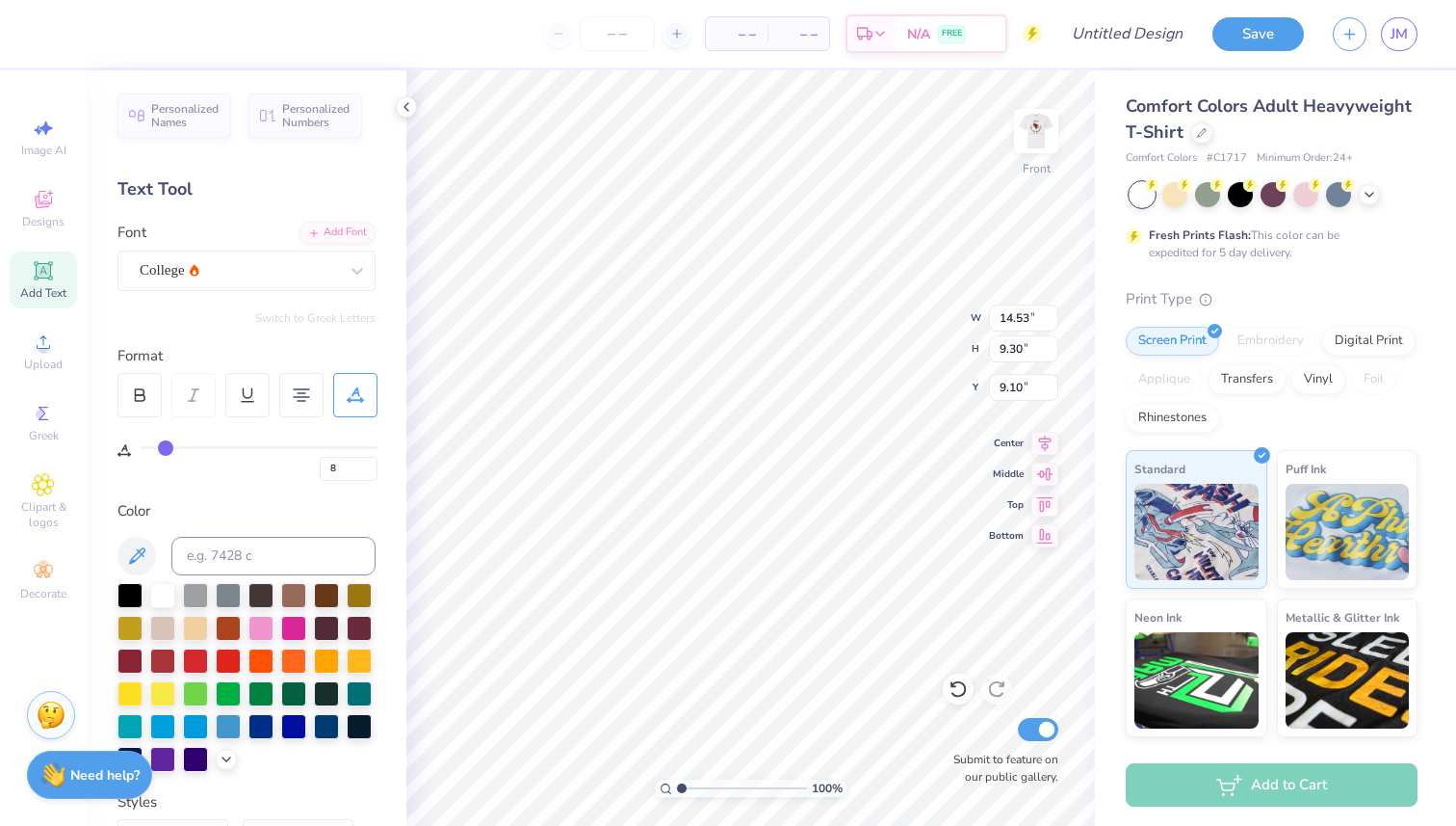
type input "9"
type input "10"
type input "11"
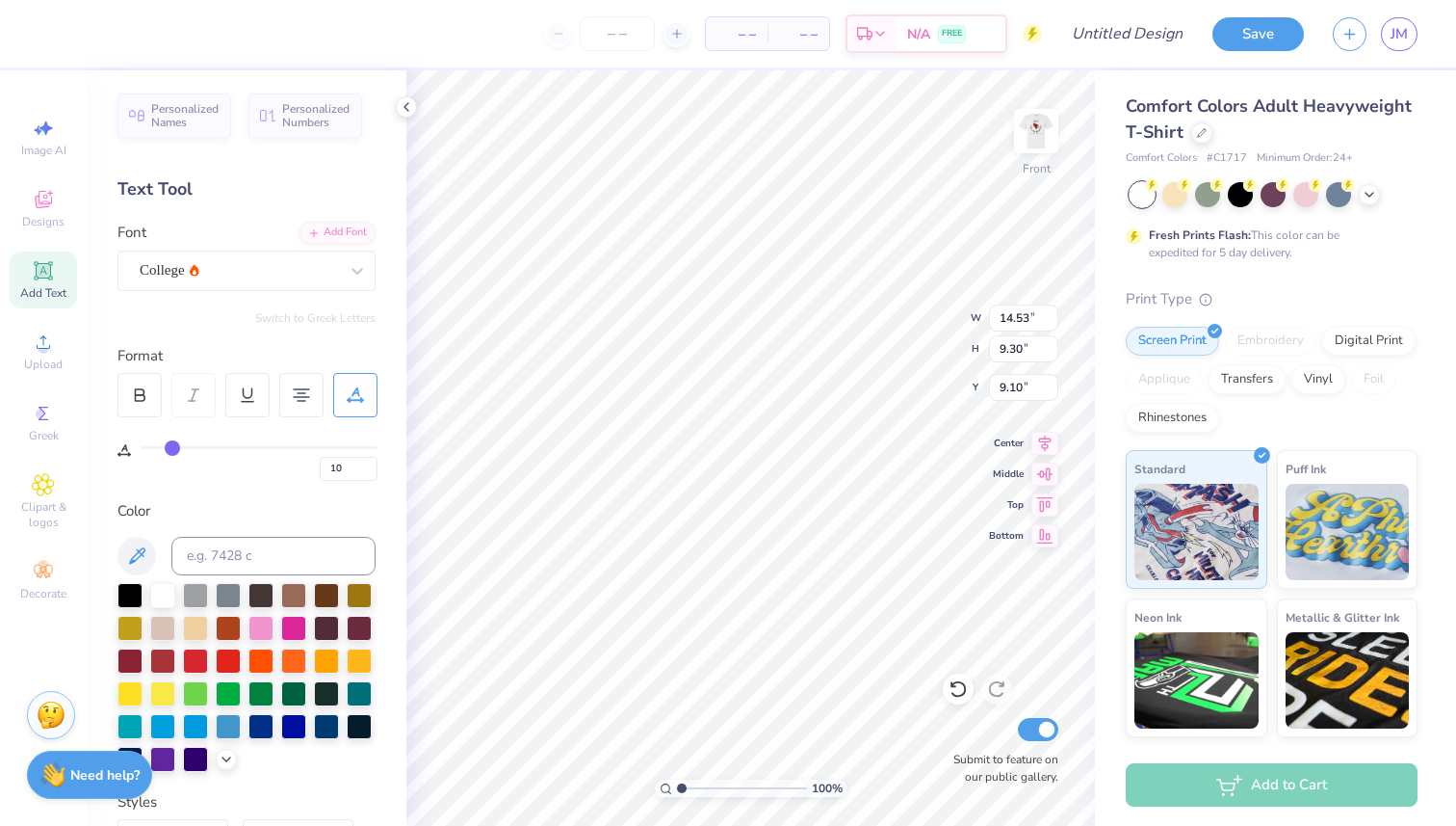
type input "11"
type input "12"
type input "13"
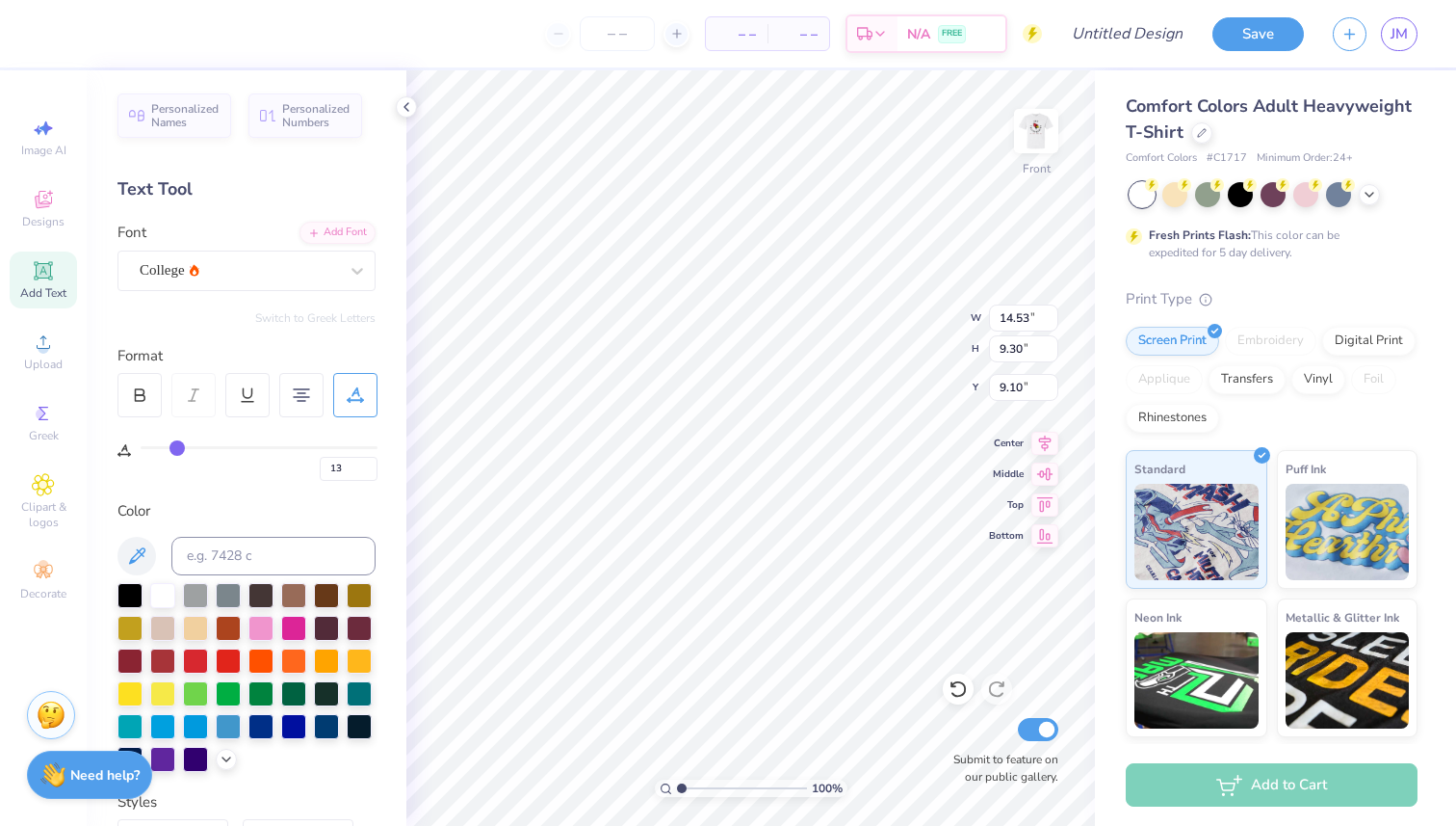
type input "14"
type input "15"
type input "16"
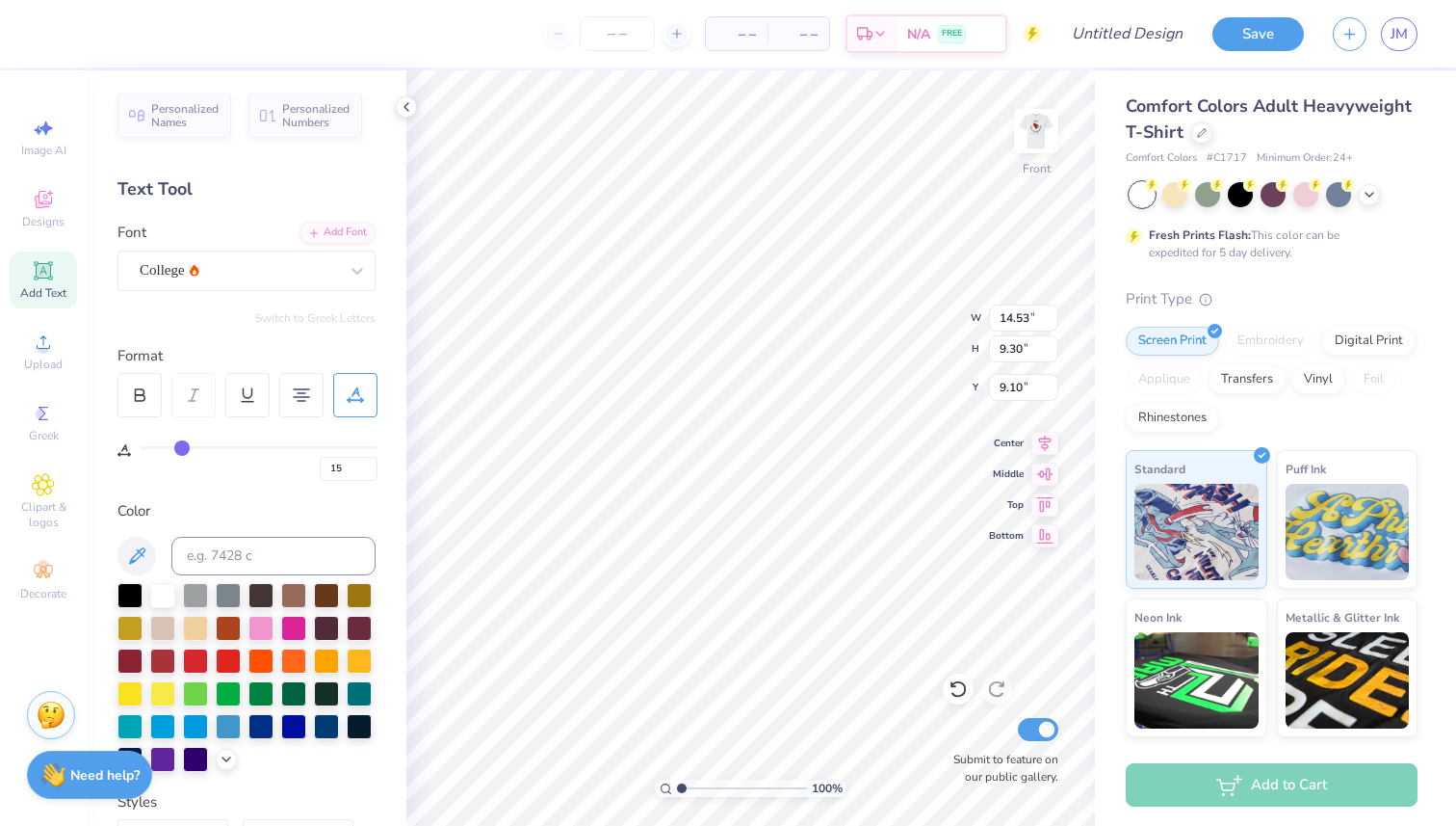
type input "16"
type input "17"
type input "18"
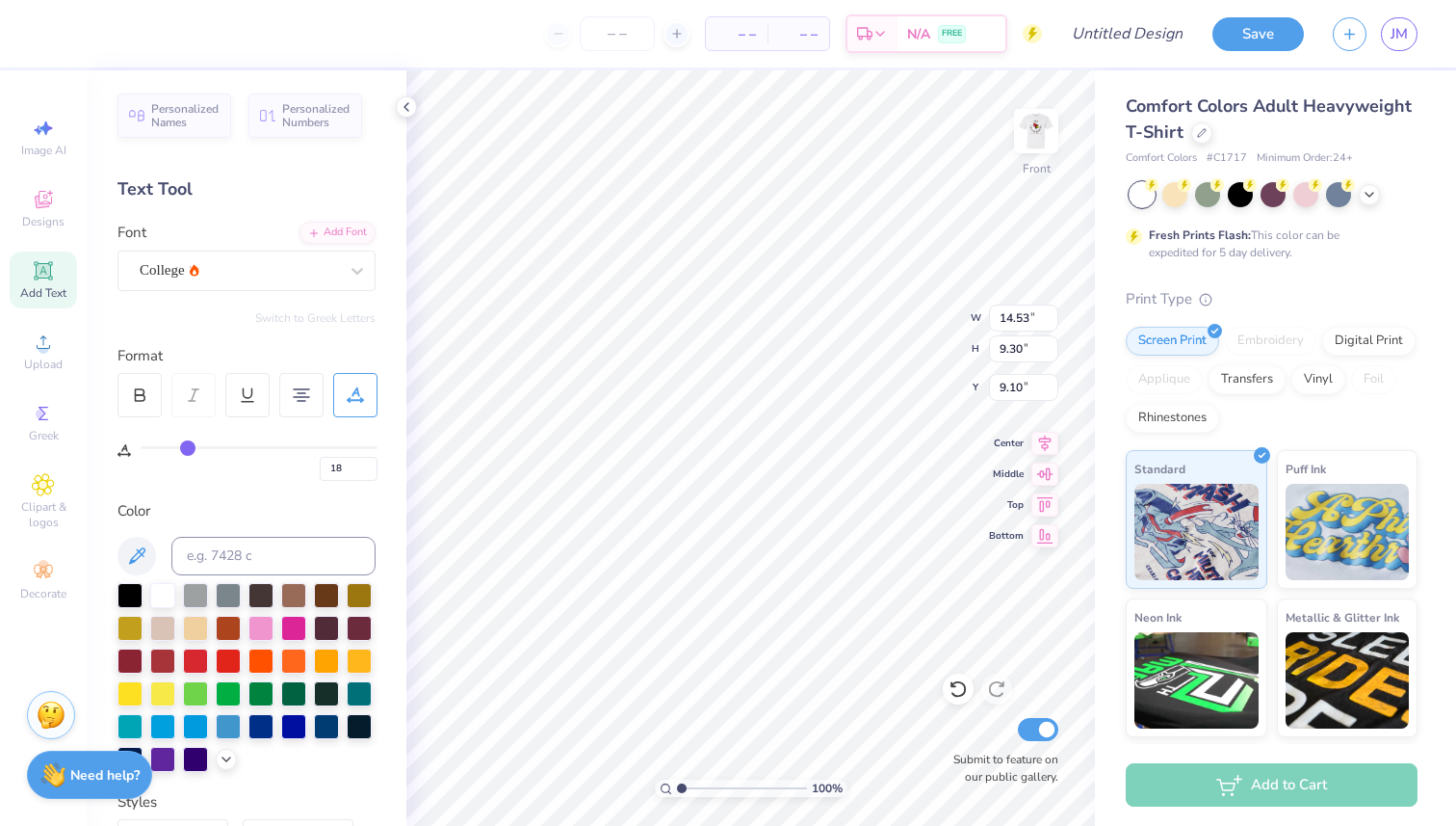
type input "19"
type input "21"
type input "22"
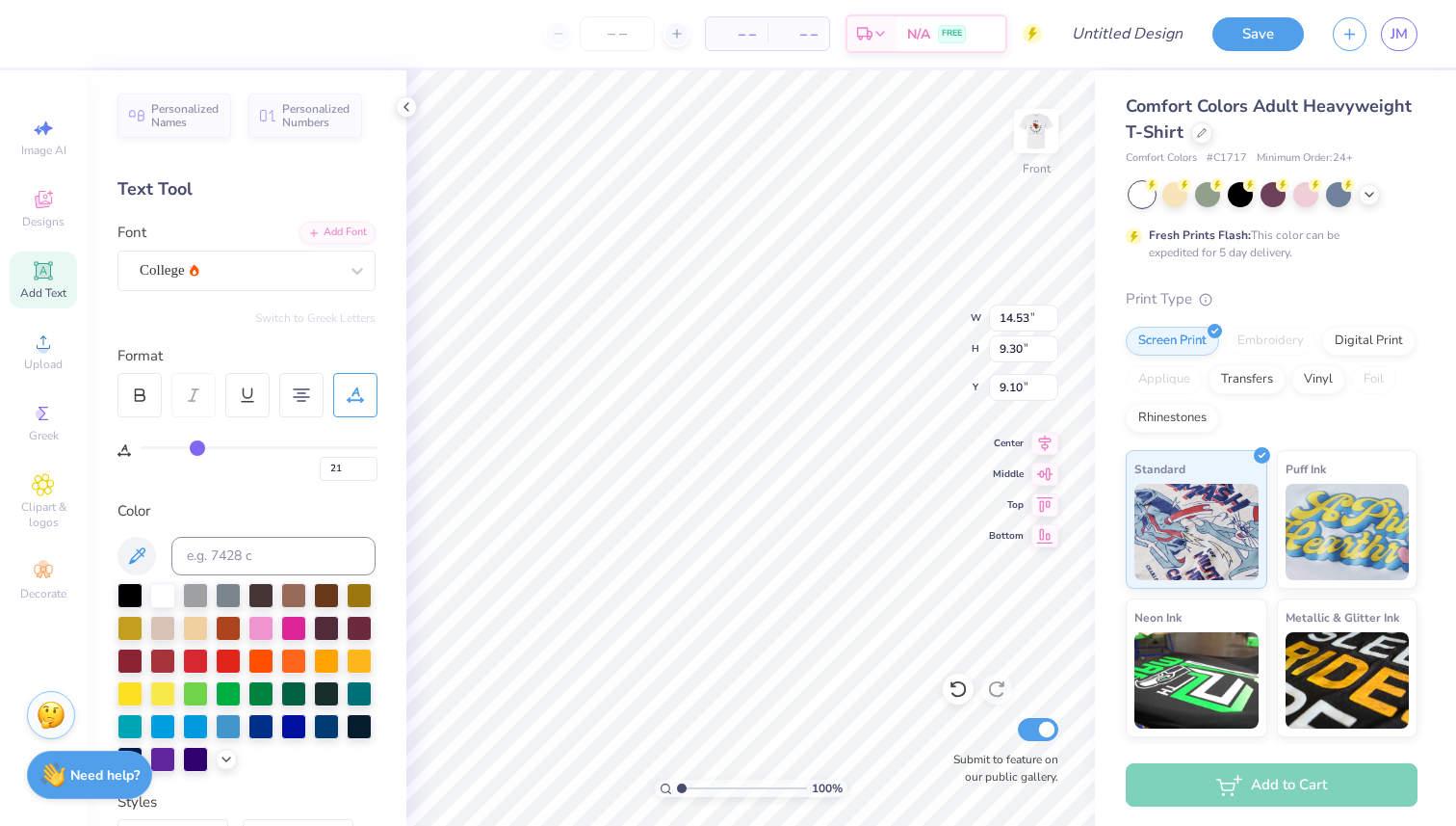
type input "22"
type input "23"
type input "24"
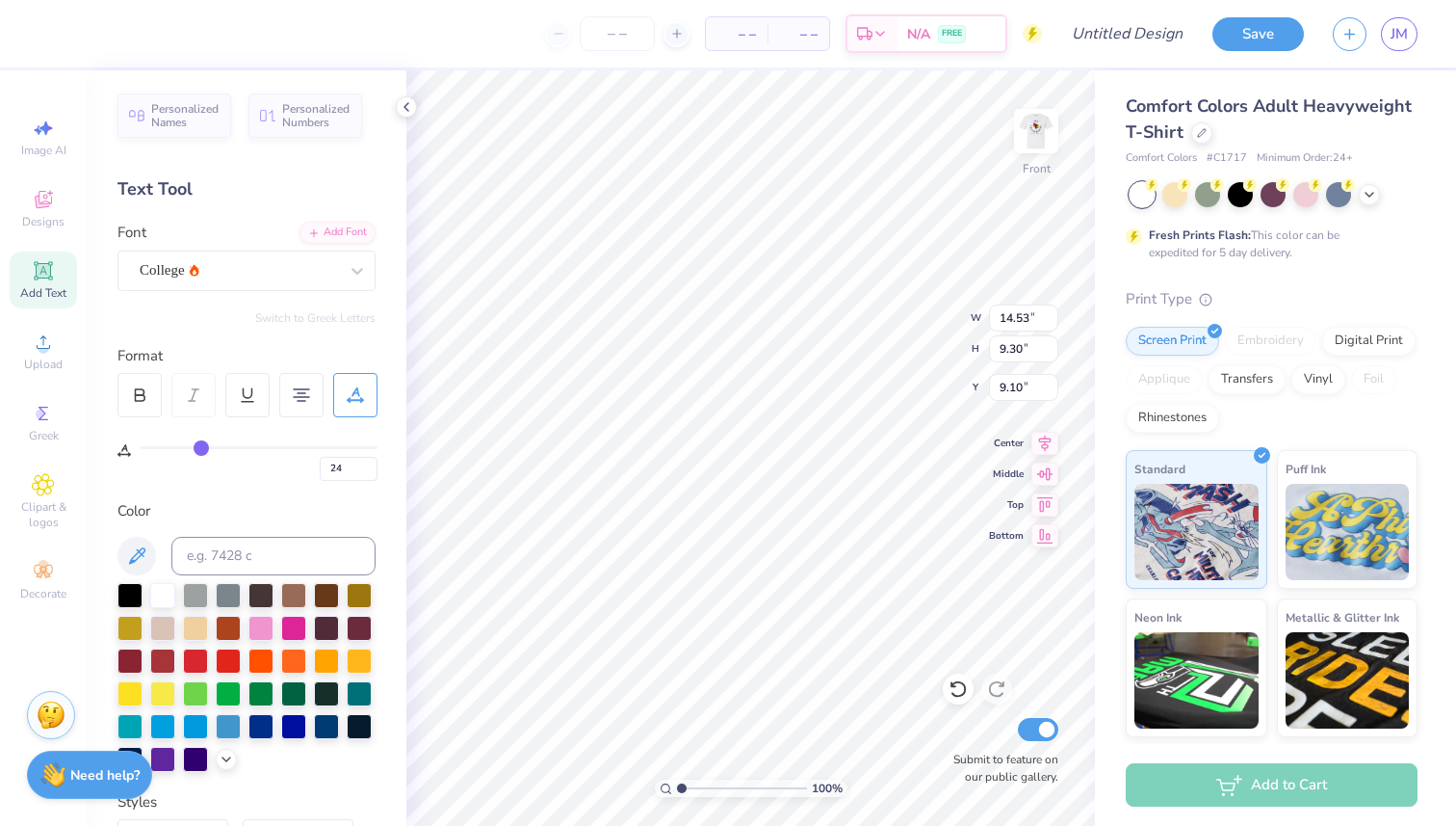
type input "25"
type input "26"
type input "27"
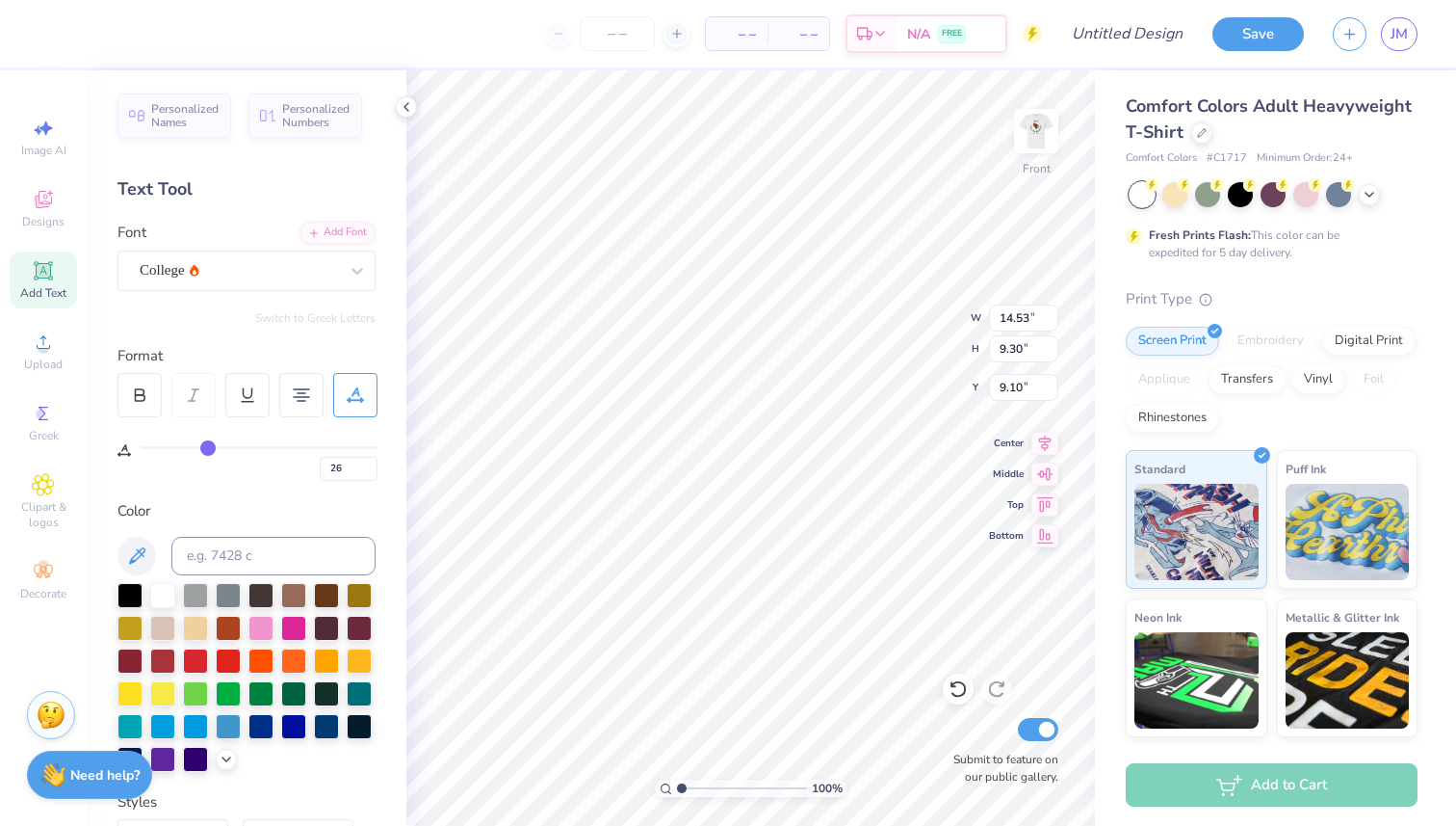
type input "27"
type input "28"
type input "29"
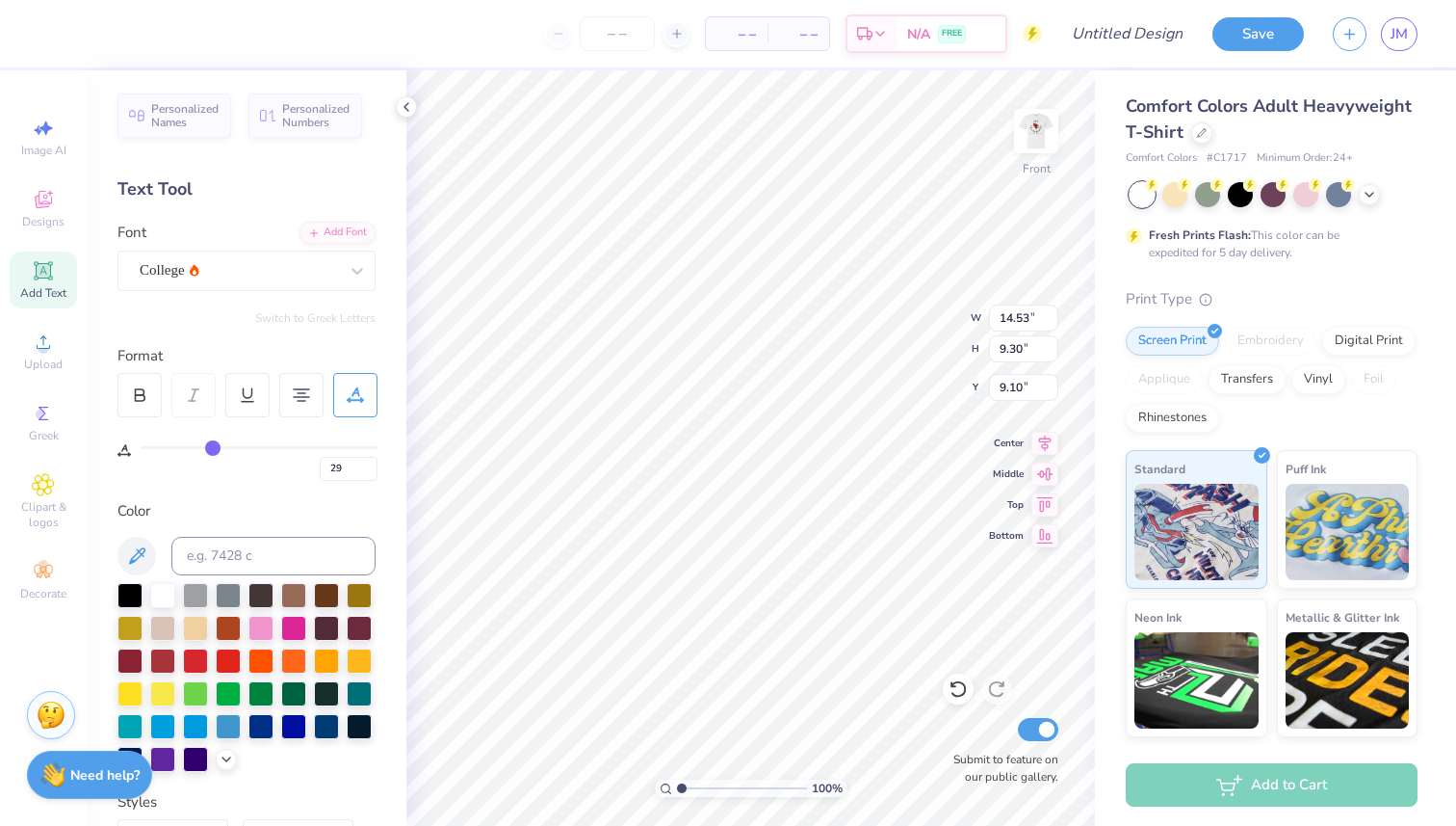
type input "30"
drag, startPoint x: 151, startPoint y: 453, endPoint x: 214, endPoint y: 450, distance: 63.1
click at [214, 449] on input "range" at bounding box center [258, 447] width 237 height 3
type input "31"
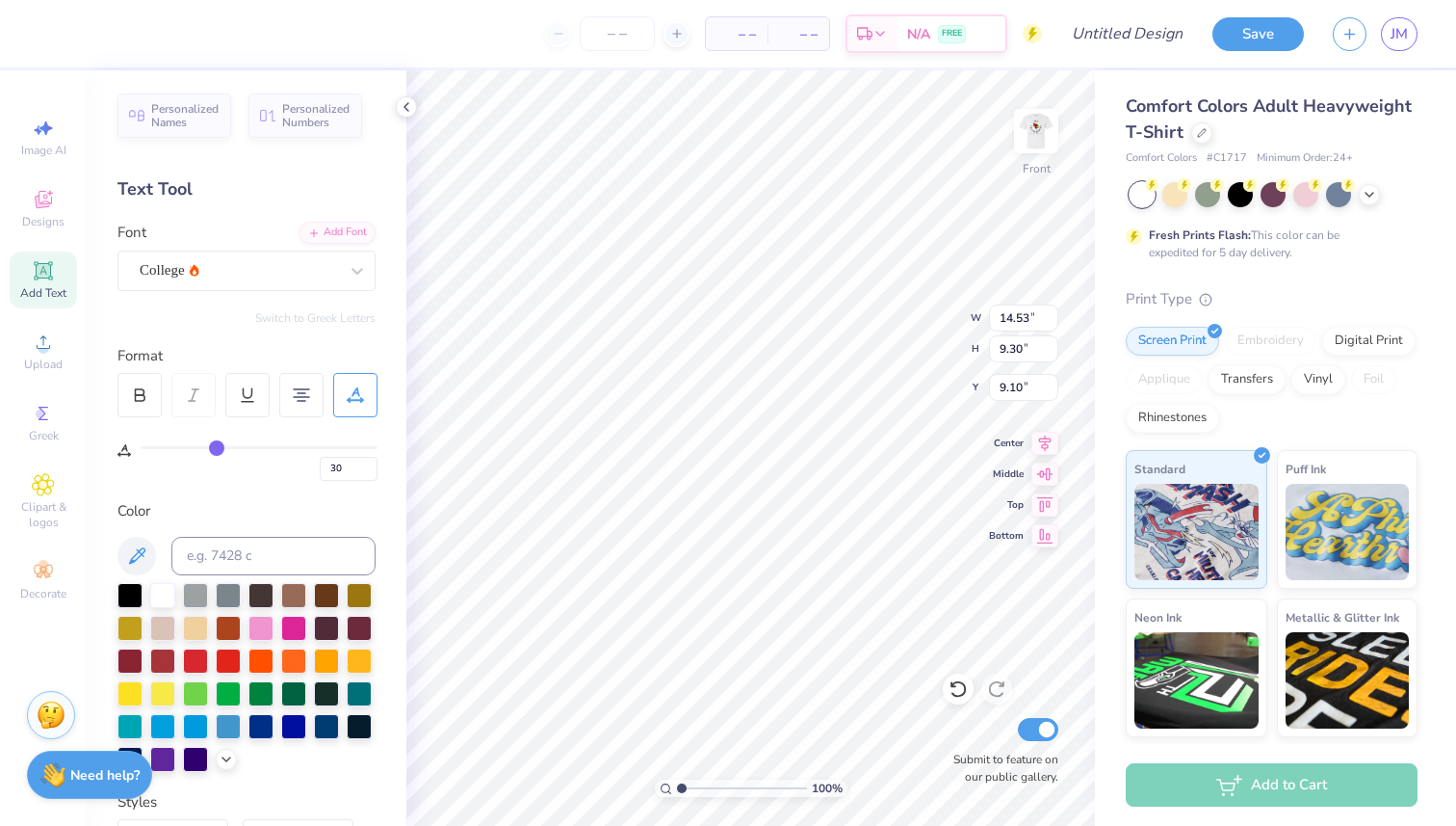
type input "31"
type input "30"
type input "28"
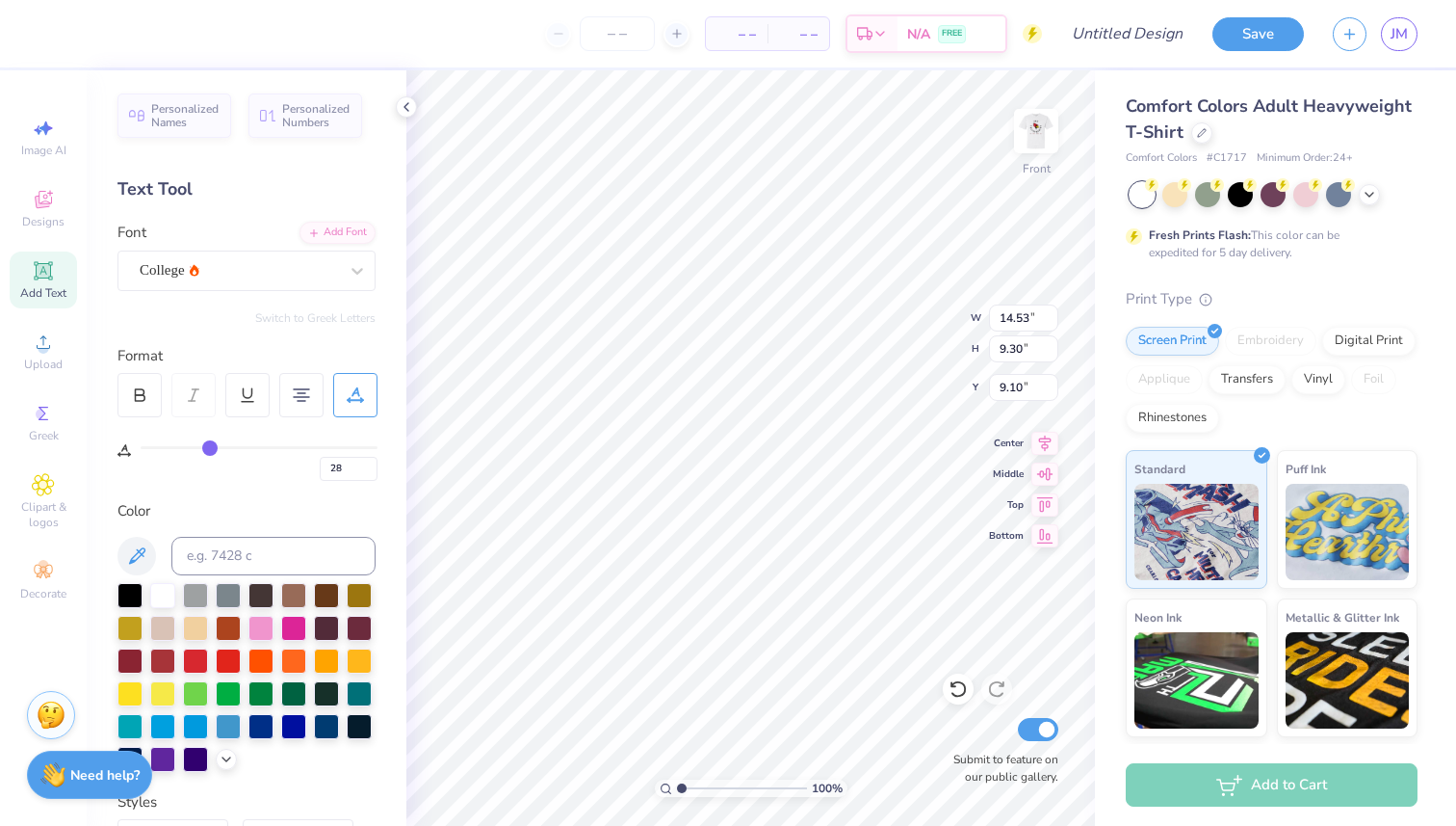
type input "24"
type input "20"
type input "17"
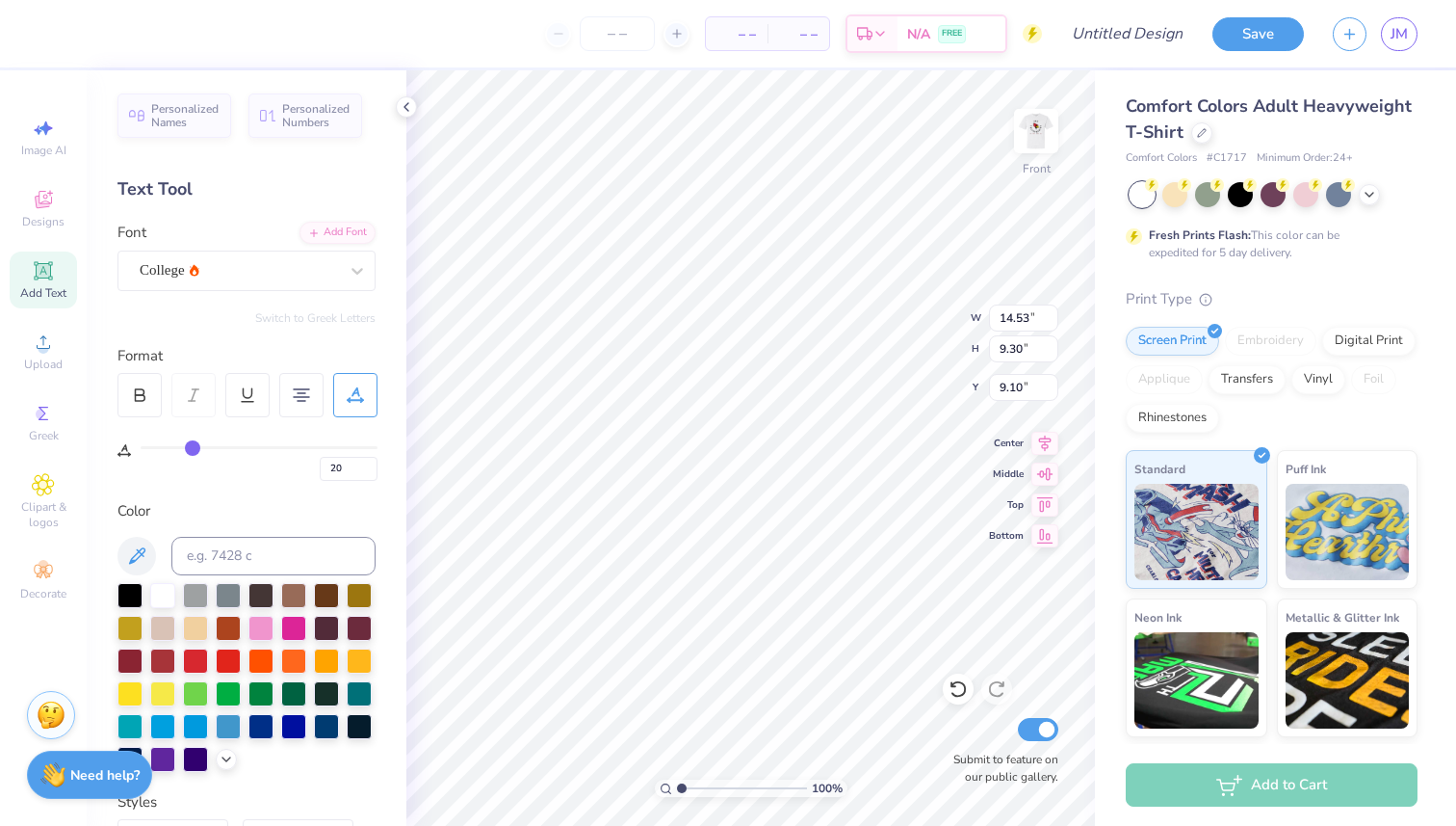
type input "17"
type input "13"
type input "8"
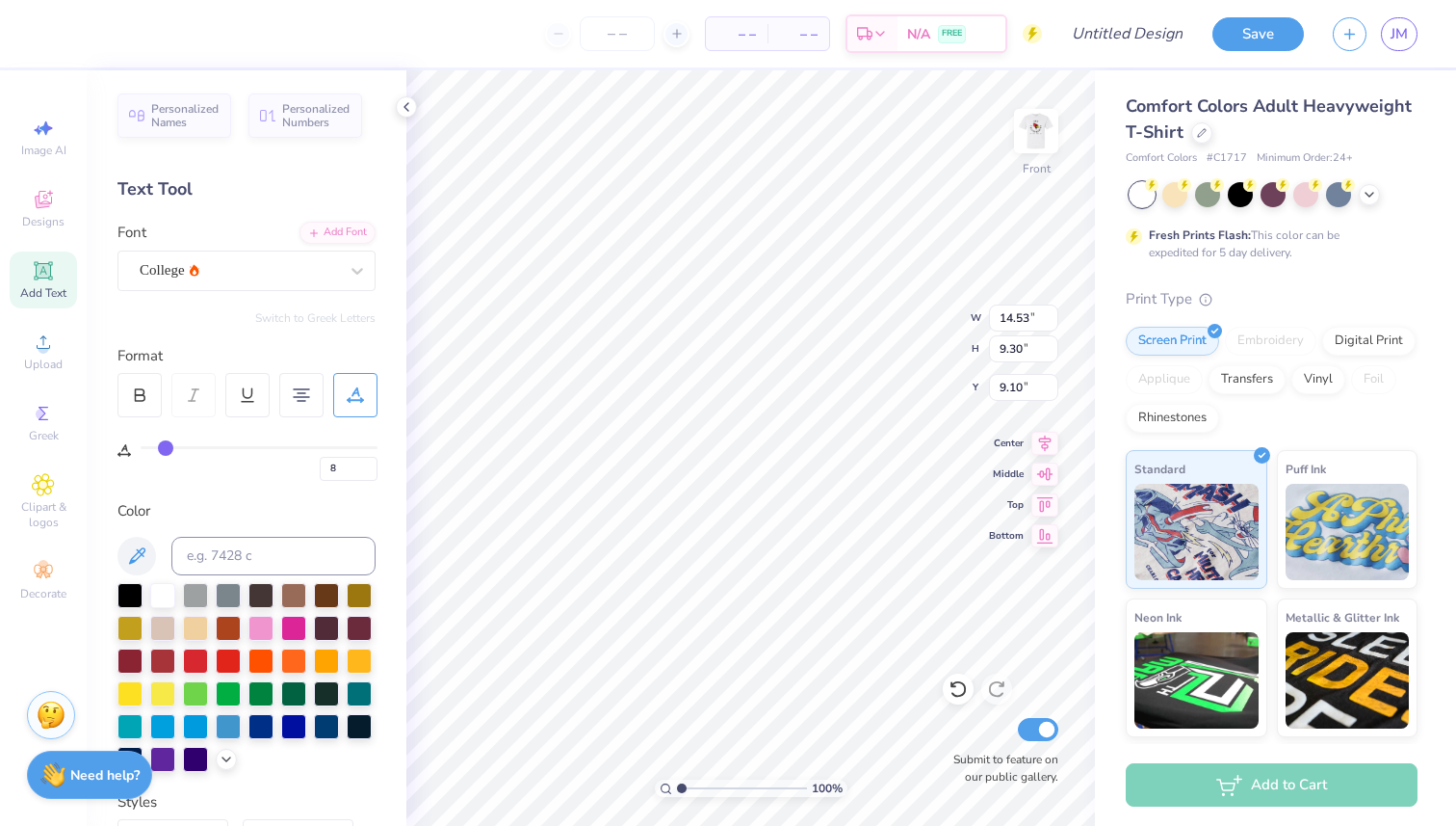
type input "5"
type input "2"
type input "0"
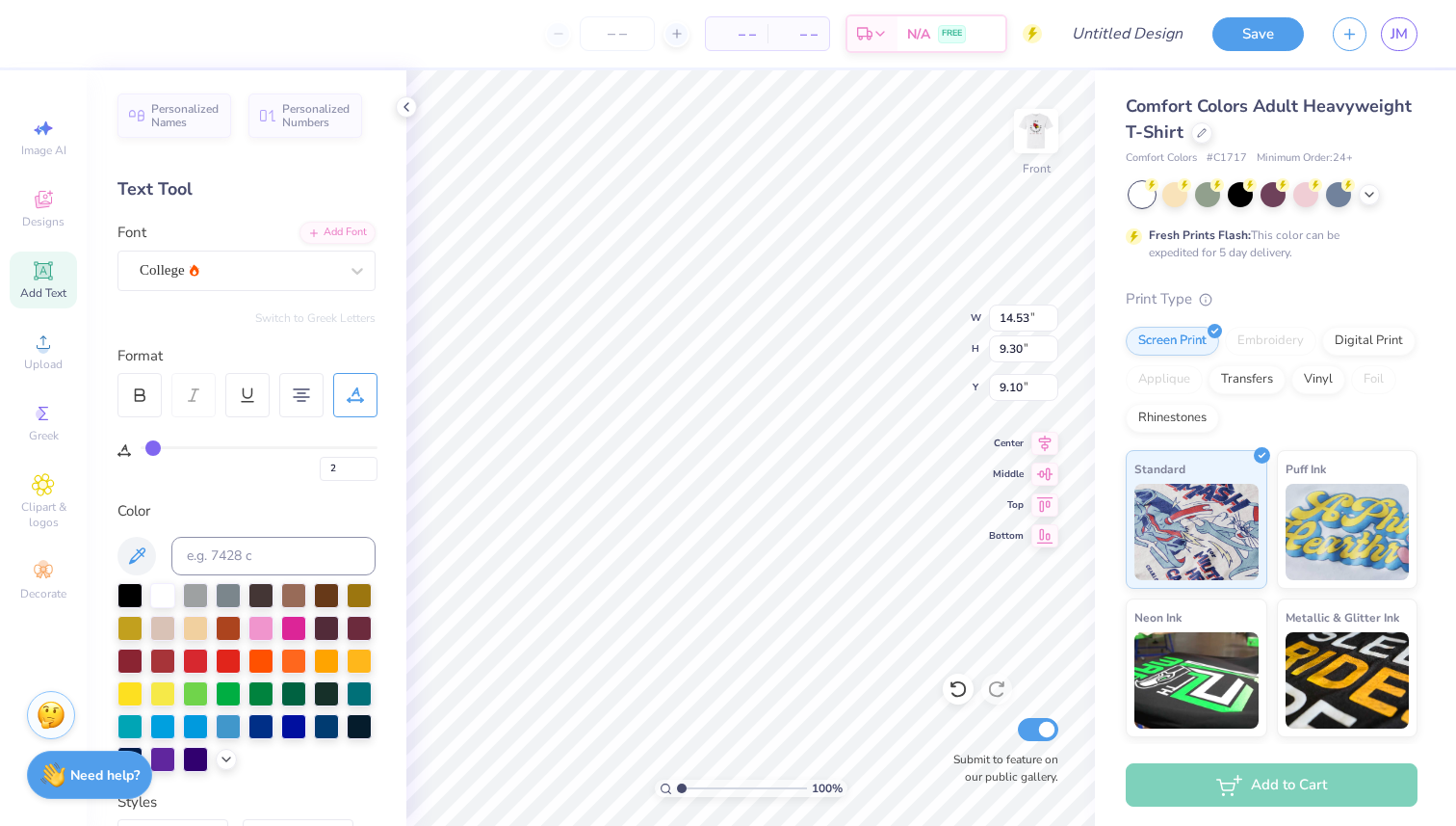
type input "0"
drag, startPoint x: 216, startPoint y: 450, endPoint x: 95, endPoint y: 440, distance: 121.4
type input "0"
click at [140, 446] on input "range" at bounding box center [258, 447] width 237 height 3
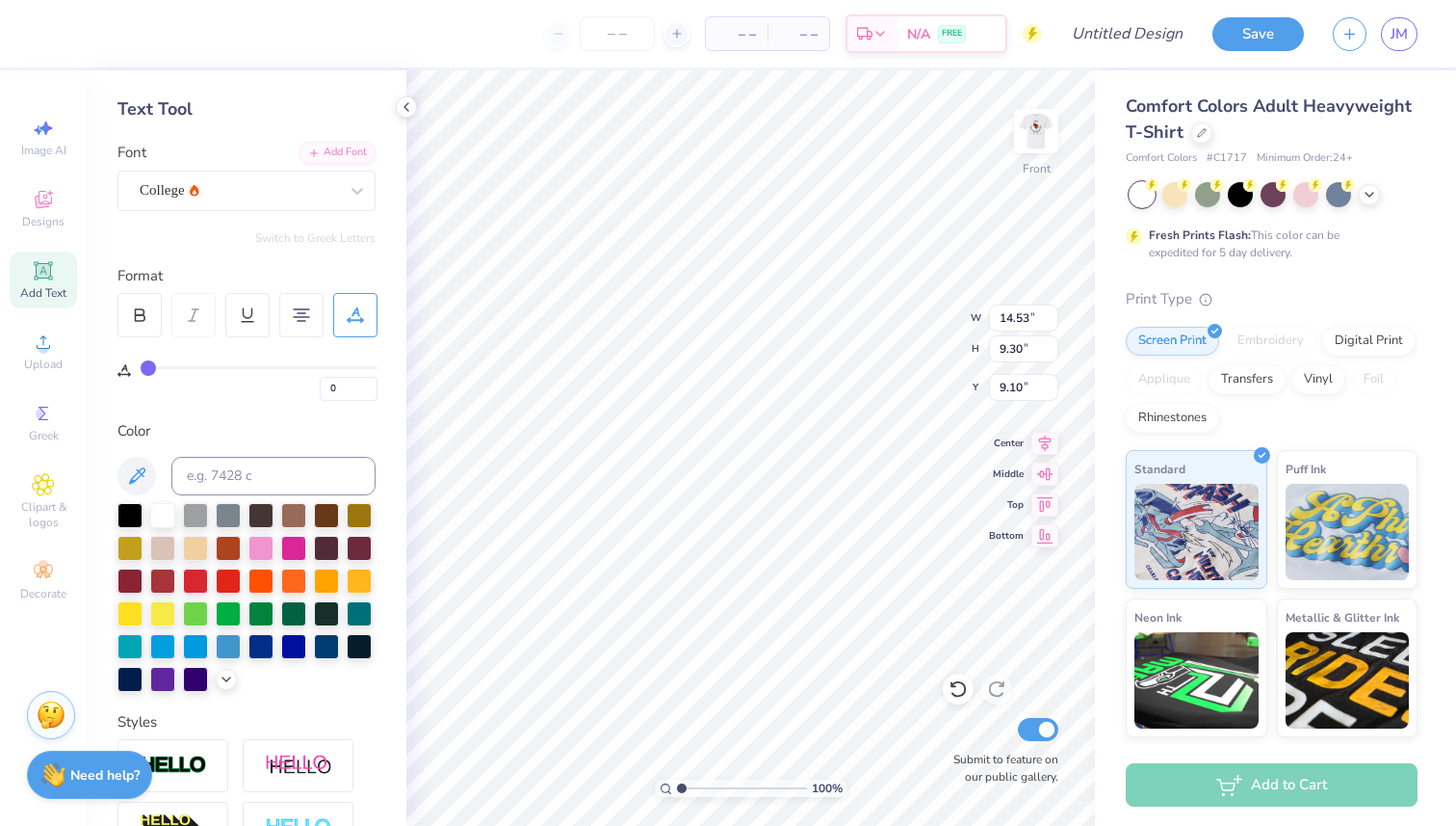
scroll to position [0, 0]
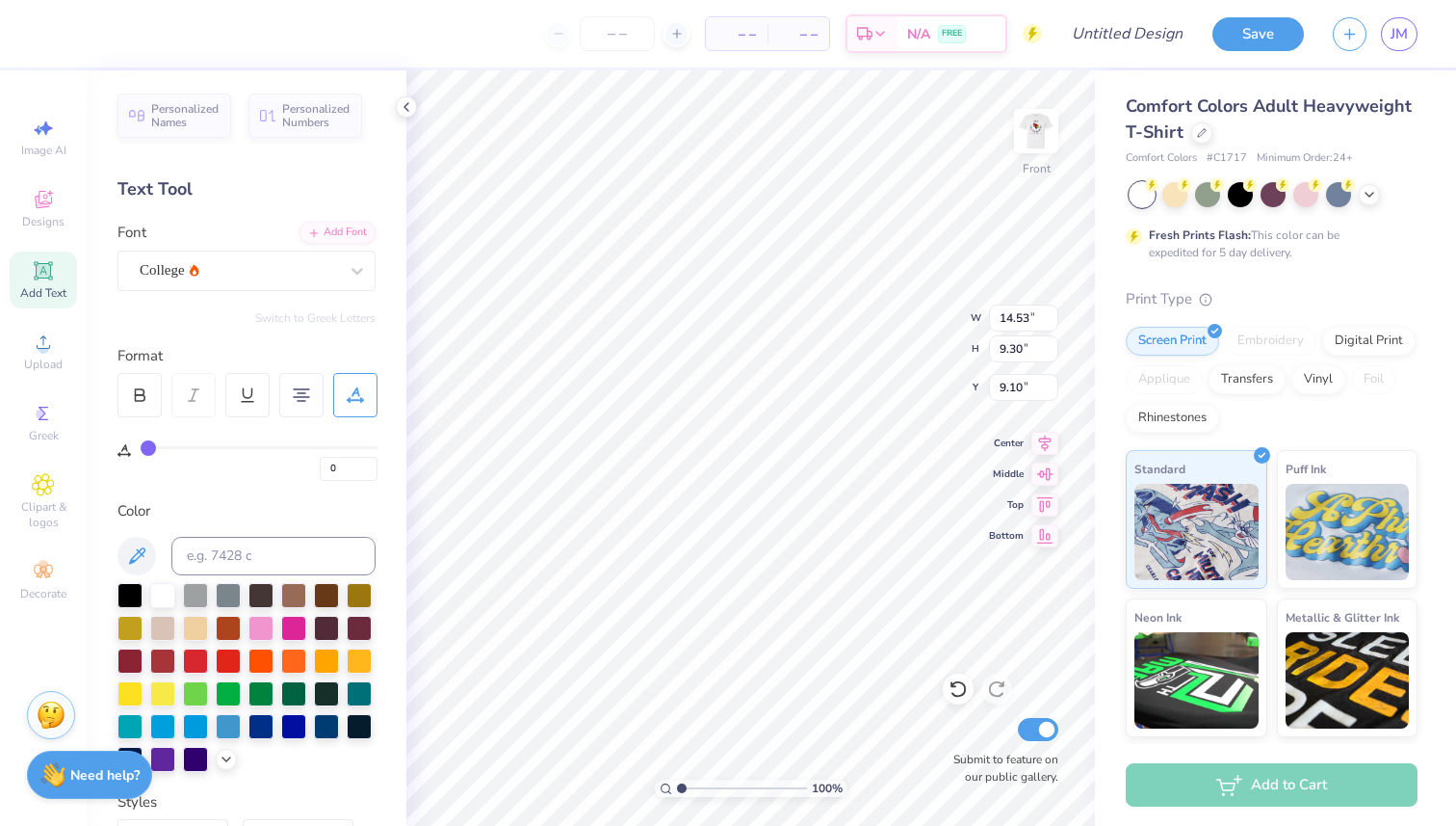
type input "12.01"
type input "7.69"
type input "13.36"
type input "8.55"
type input "4.02"
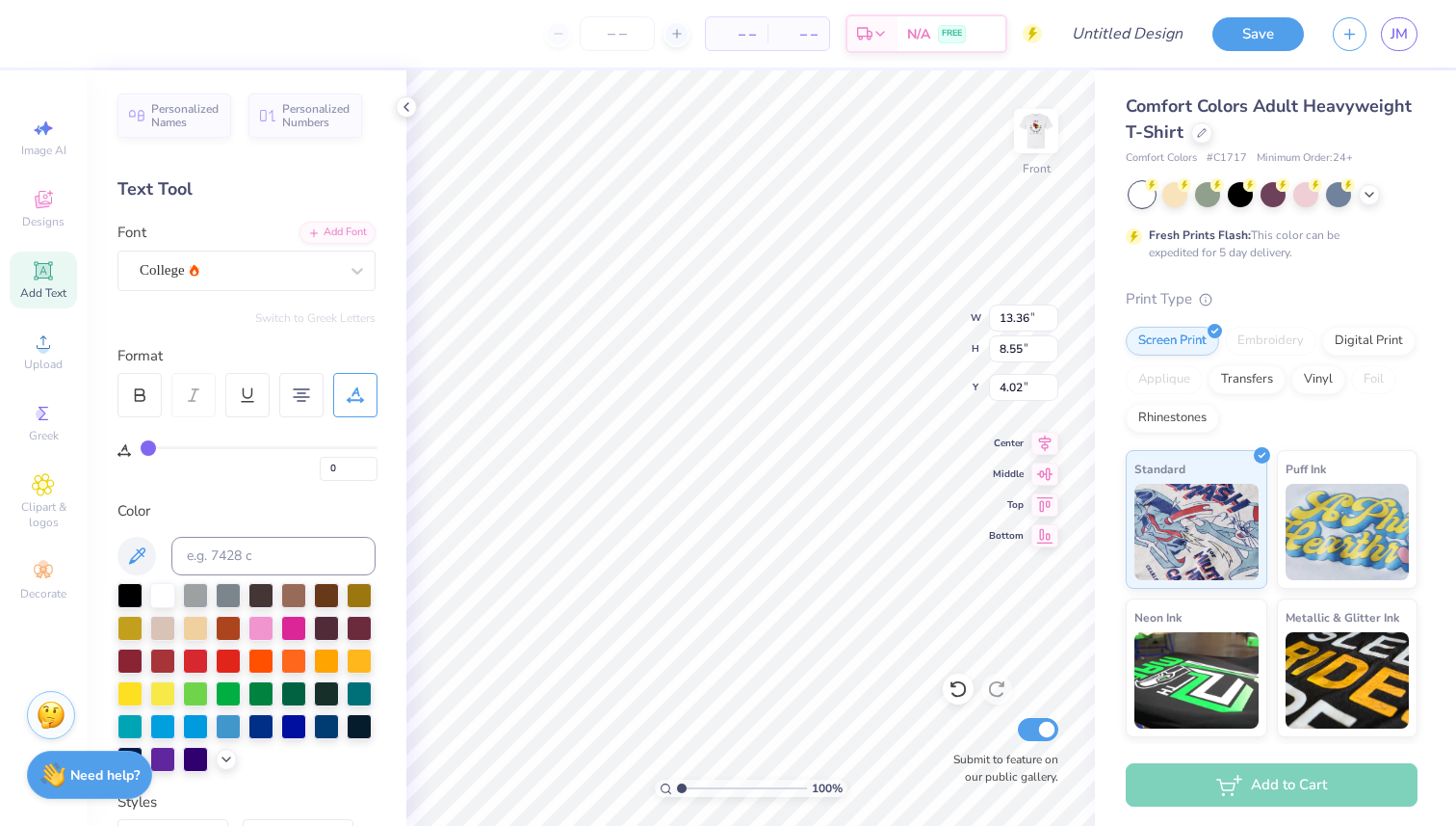
scroll to position [1, 1]
type textarea "STREETLIFTING SETS AND REPS FREESTYLE SKILLS"
type input "3.00"
click at [1046, 124] on img at bounding box center [1036, 131] width 77 height 77
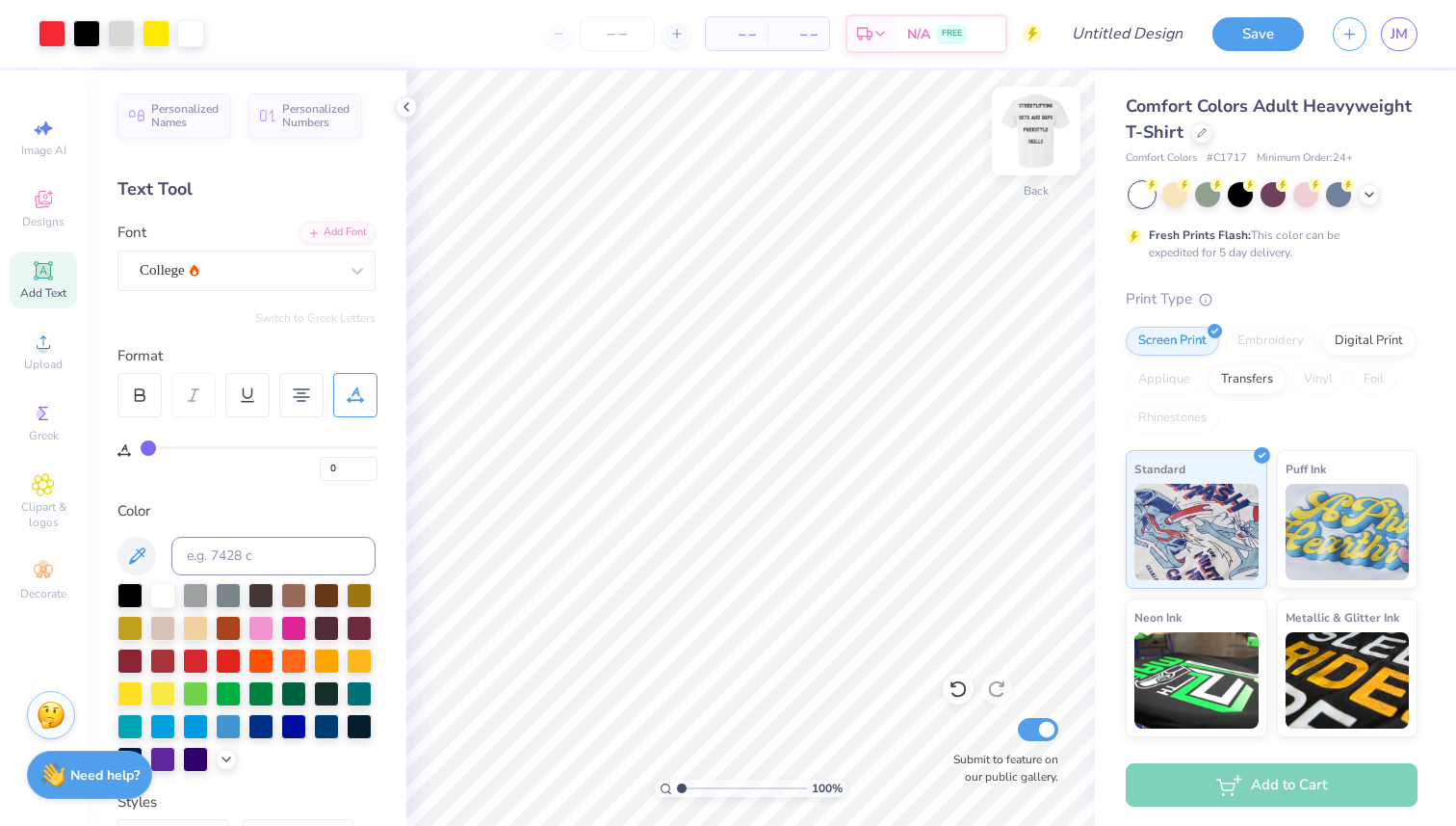
click at [1038, 127] on img at bounding box center [1036, 131] width 77 height 77
click at [1038, 127] on img at bounding box center [1036, 131] width 38 height 38
click at [1031, 138] on img at bounding box center [1036, 131] width 77 height 77
click at [1031, 138] on img at bounding box center [1036, 131] width 38 height 38
type input "2.59"
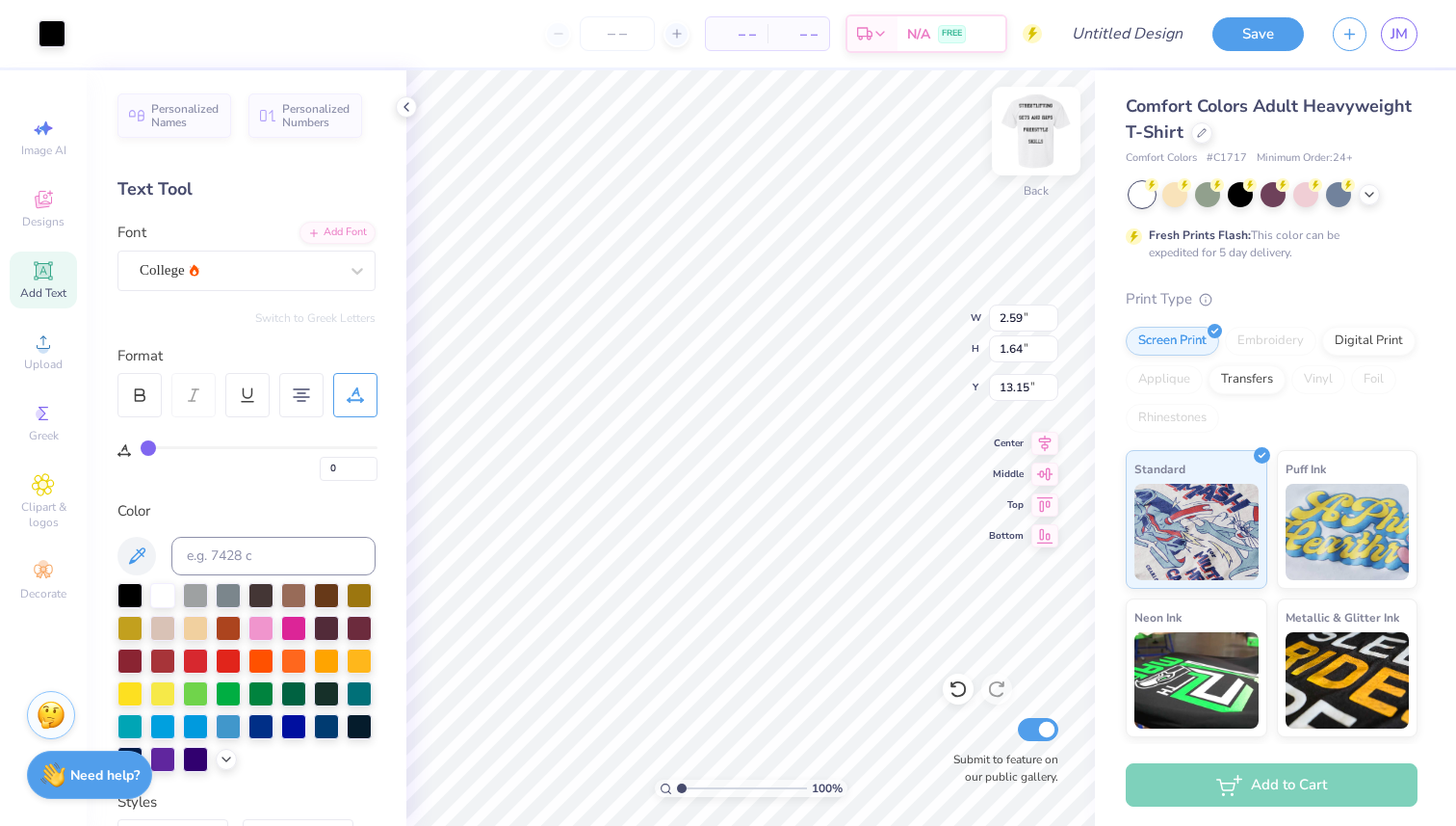
type input "1.64"
click at [957, 689] on icon at bounding box center [958, 689] width 20 height 20
type input "0.30"
type input "0.19"
type input "0.14"
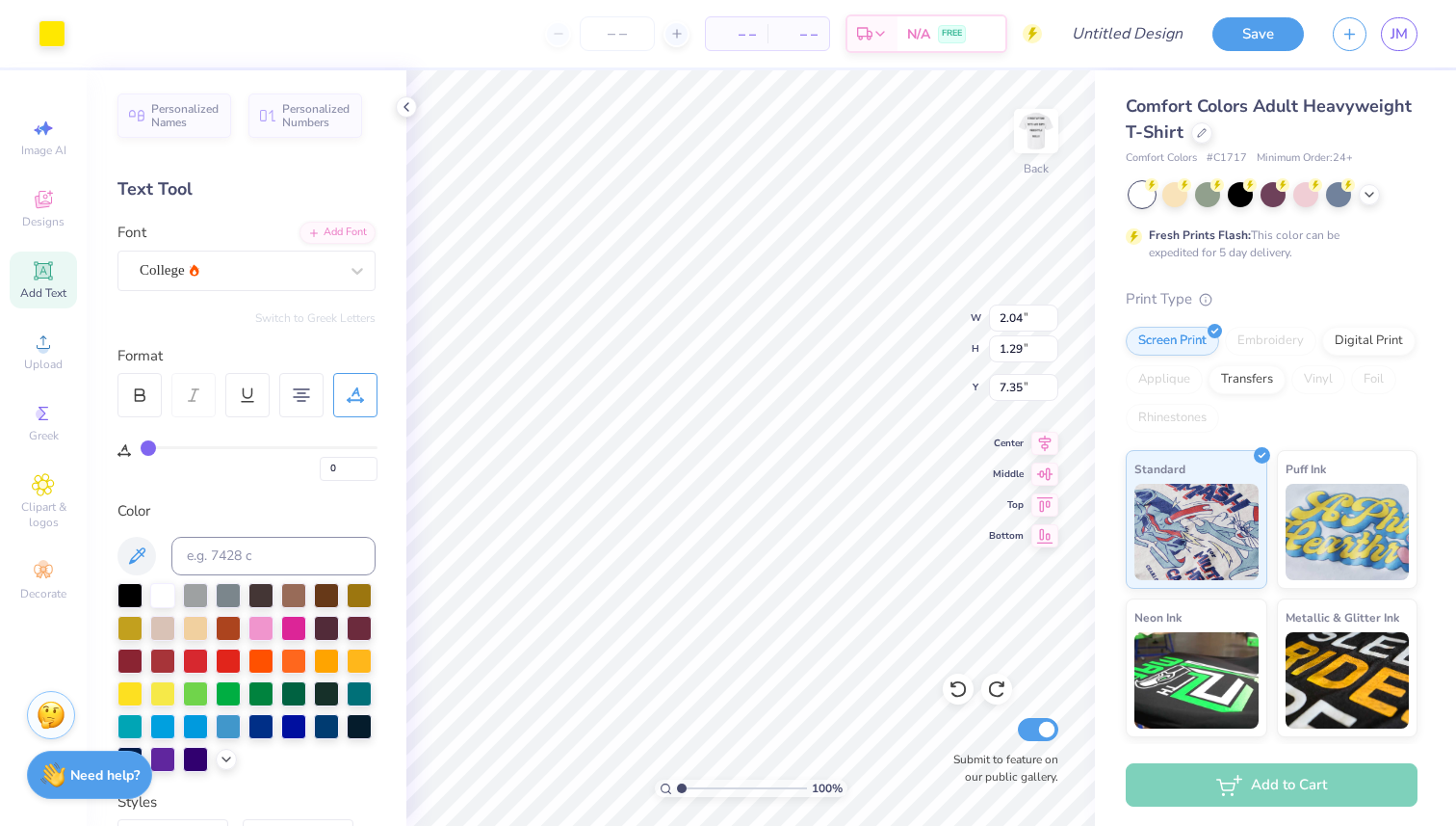
type input "0.16"
type input "7.13"
type input "3.63"
type input "3.32"
type input "5.08"
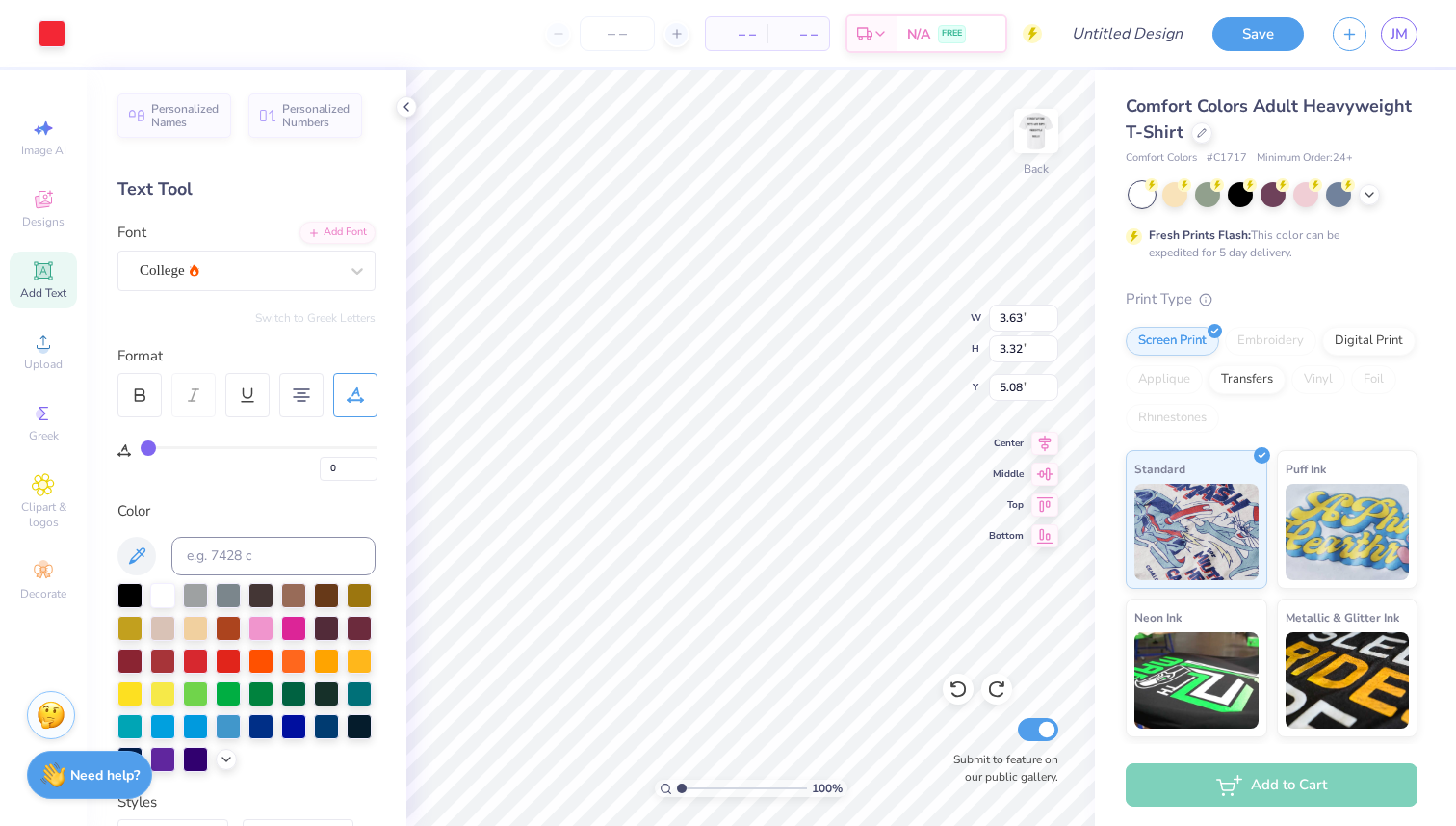
type input "0.82"
type input "0.48"
type input "6.62"
click at [954, 691] on icon at bounding box center [958, 689] width 20 height 20
click at [410, 105] on icon at bounding box center [406, 107] width 16 height 16
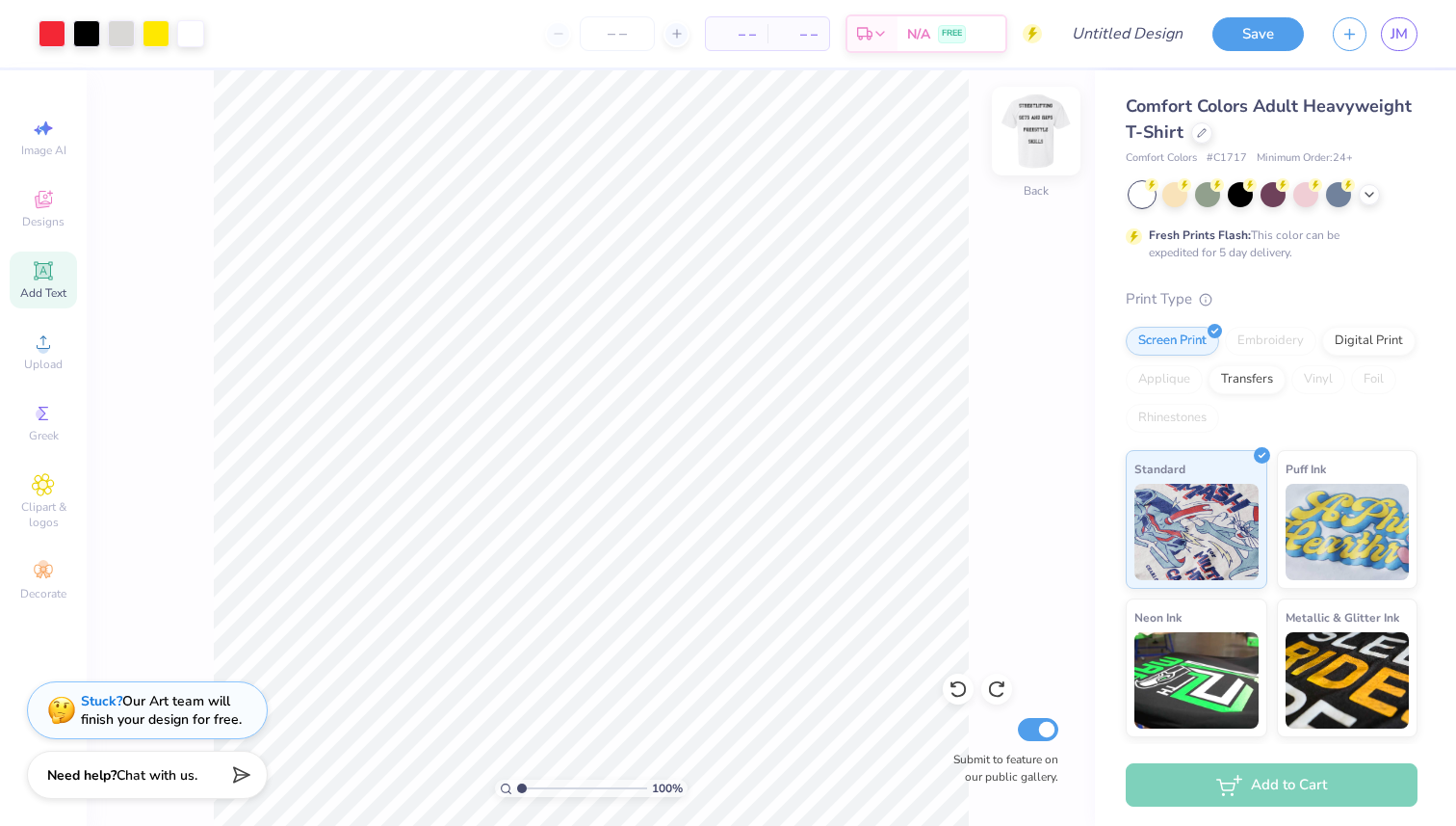
click at [1049, 123] on img at bounding box center [1036, 131] width 77 height 77
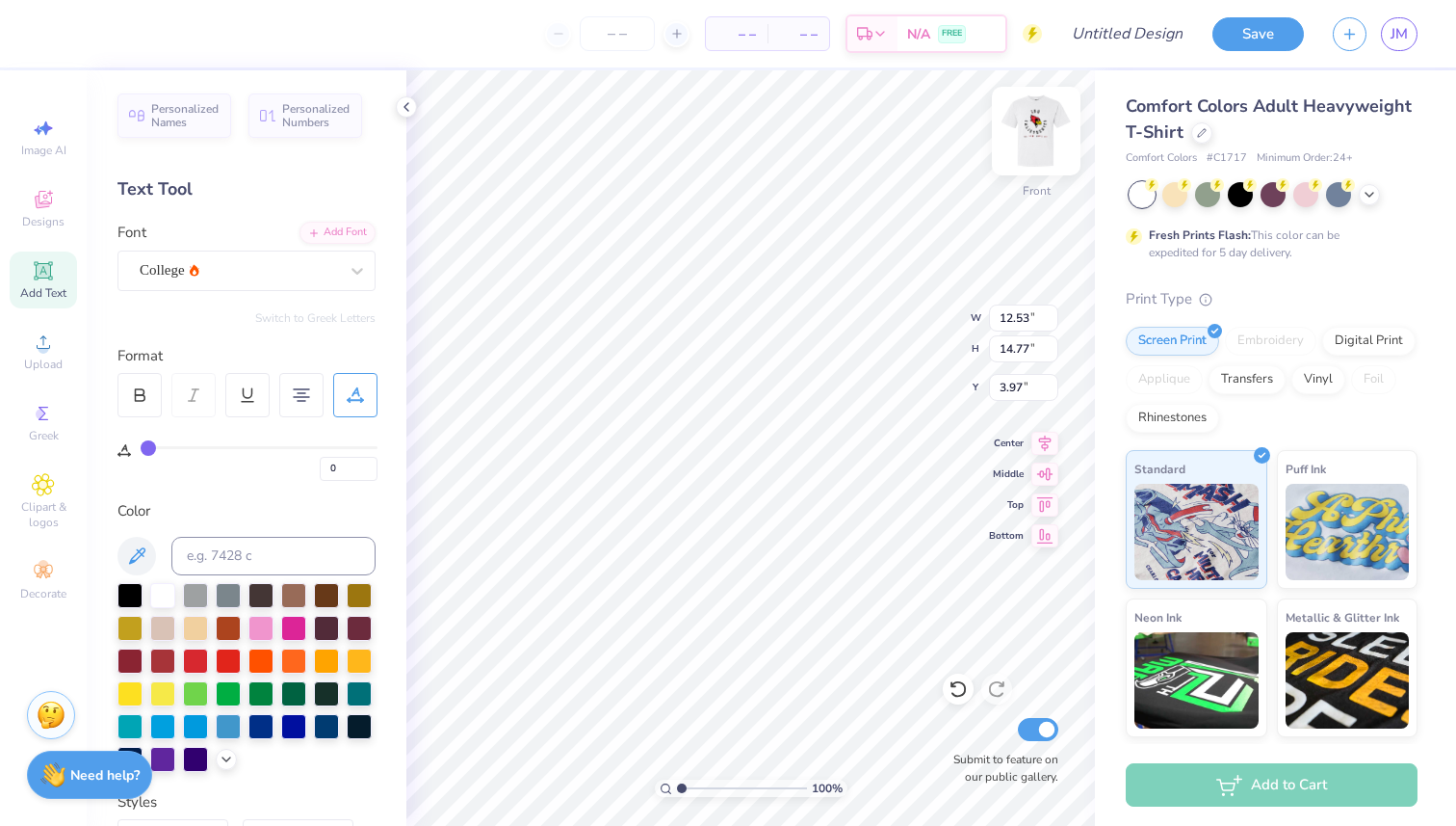
type input "12.53"
type input "14.77"
type input "3.97"
click at [1040, 132] on img at bounding box center [1036, 131] width 77 height 77
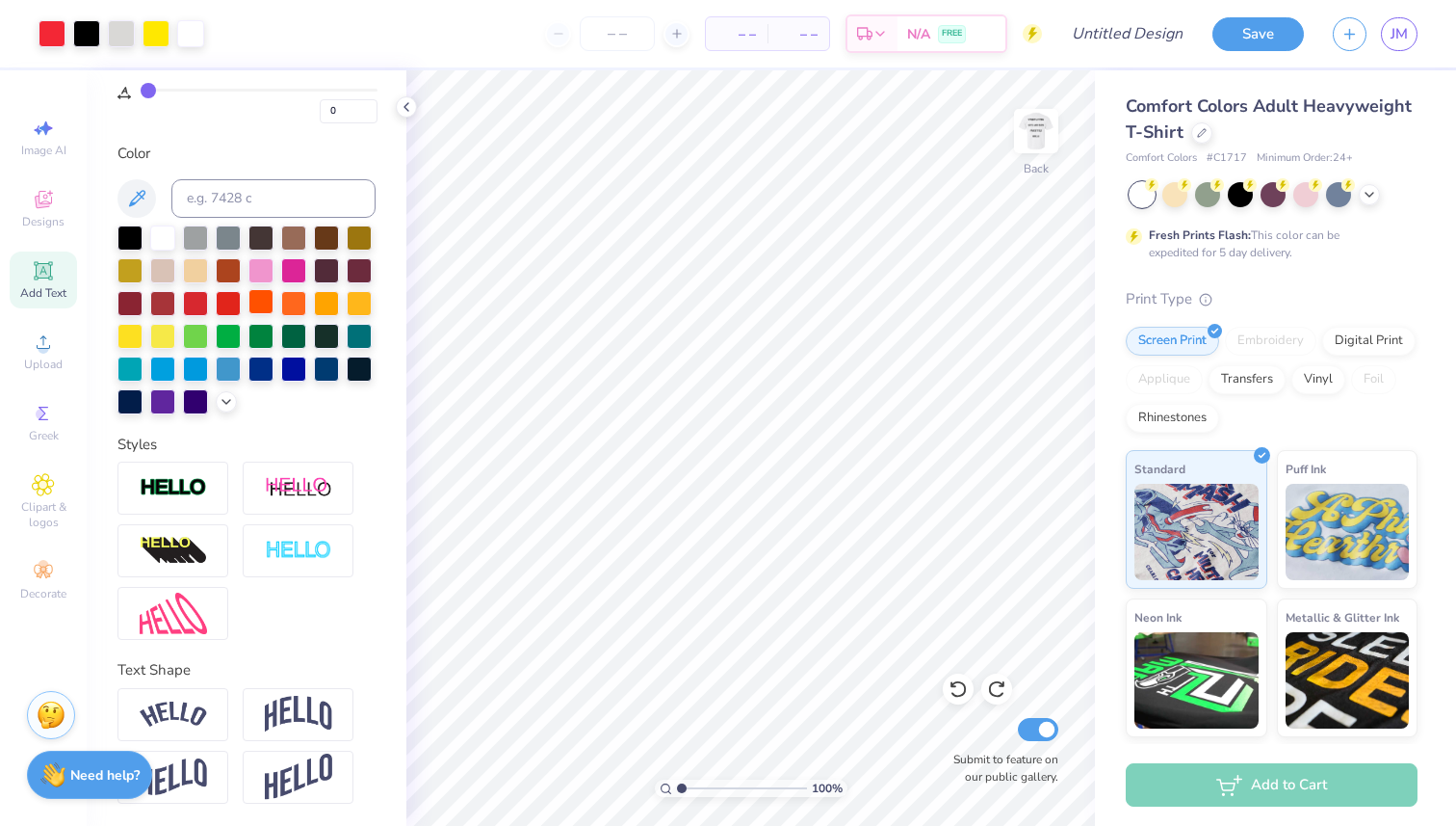
scroll to position [0, 0]
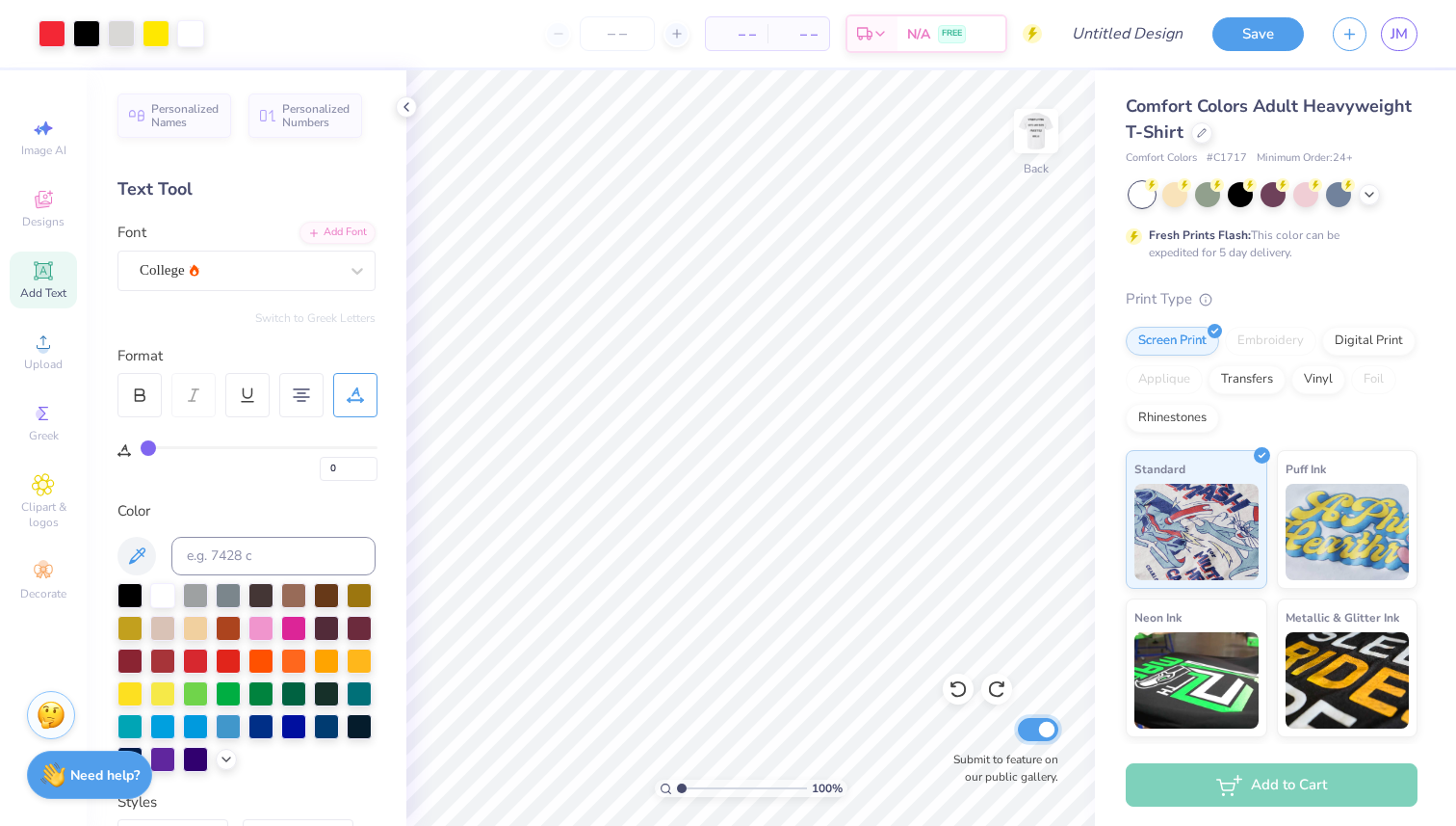
click at [1038, 733] on input "Submit to feature on our public gallery." at bounding box center [1038, 730] width 40 height 24
checkbox input "false"
click at [1042, 140] on img at bounding box center [1036, 131] width 77 height 77
click at [1042, 140] on img at bounding box center [1036, 131] width 38 height 38
